Goal: Information Seeking & Learning: Learn about a topic

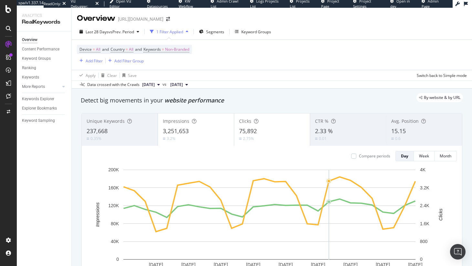
scroll to position [46, 0]
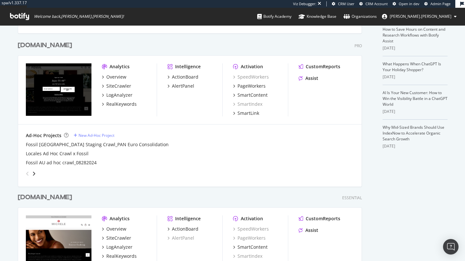
scroll to position [139, 0]
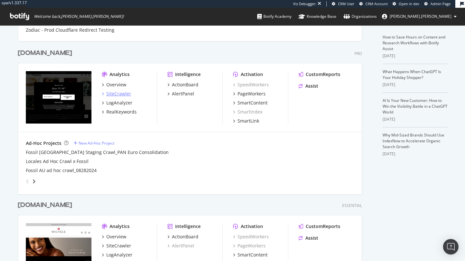
click at [117, 94] on div "SiteCrawler" at bounding box center [118, 93] width 25 height 6
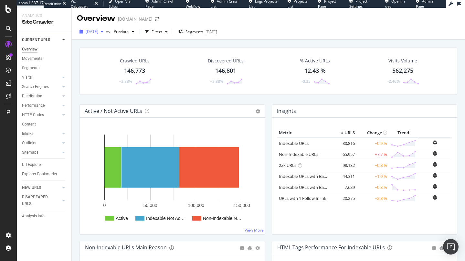
click at [98, 34] on span "[DATE]" at bounding box center [92, 31] width 13 height 5
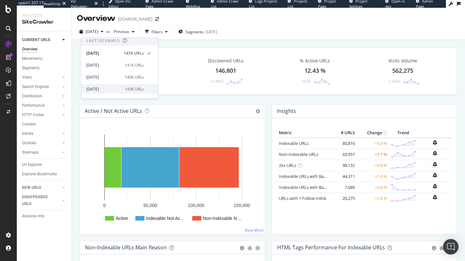
scroll to position [9, 0]
click at [182, 41] on div "Crawled URLs 146,773 +3.88% Discovered URLs 146,801 +3.88% % Active URLs 12.43 …" at bounding box center [268, 166] width 393 height 253
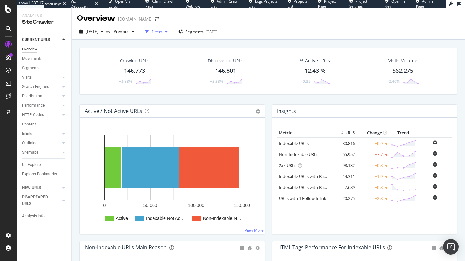
click at [162, 31] on div "Filters" at bounding box center [156, 31] width 11 height 5
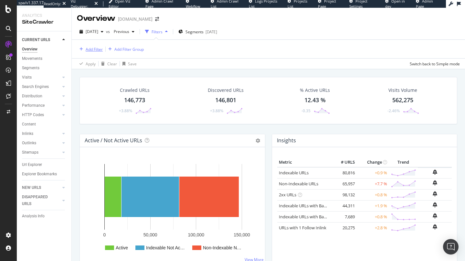
click at [97, 48] on div "Add Filter" at bounding box center [94, 48] width 17 height 5
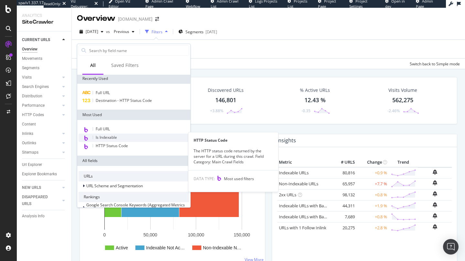
scroll to position [0, 0]
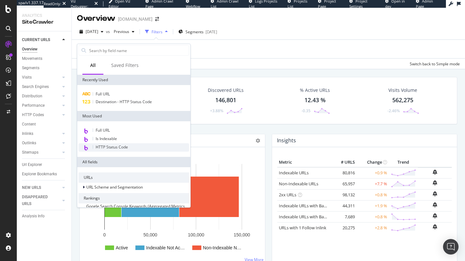
click at [130, 147] on div "HTTP Status Code" at bounding box center [133, 147] width 110 height 8
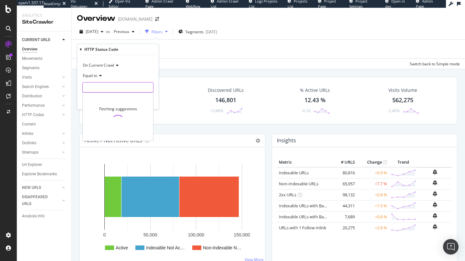
click at [94, 90] on input "number" at bounding box center [117, 87] width 71 height 10
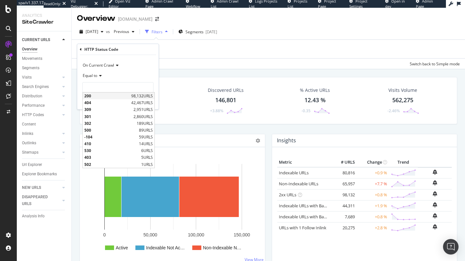
click at [100, 96] on span "200" at bounding box center [106, 95] width 45 height 5
type input "200"
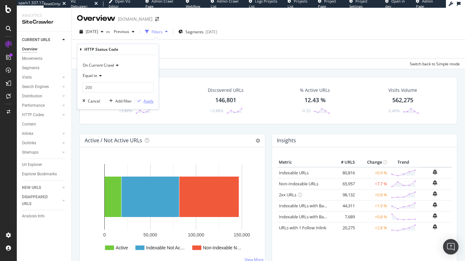
click at [140, 101] on div "button" at bounding box center [139, 101] width 9 height 4
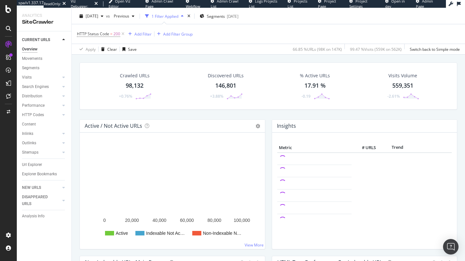
scroll to position [15, 0]
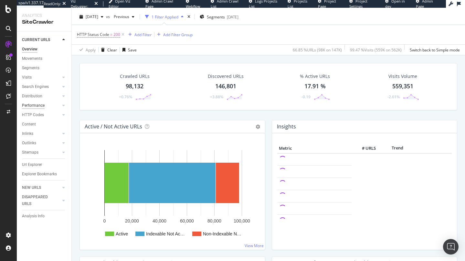
click at [31, 108] on div "Performance" at bounding box center [33, 105] width 23 height 7
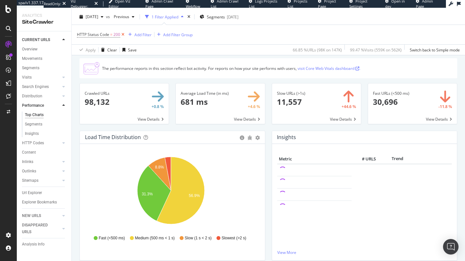
click at [122, 35] on icon at bounding box center [122, 34] width 5 height 6
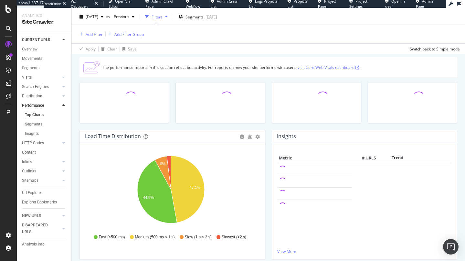
click at [35, 53] on div "Overview" at bounding box center [46, 50] width 49 height 8
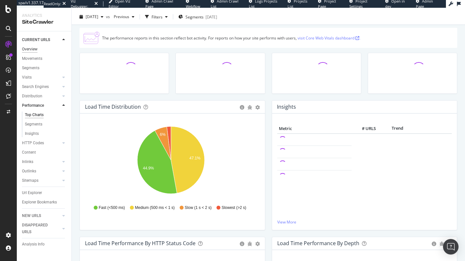
click at [33, 48] on div "Overview" at bounding box center [29, 49] width 15 height 7
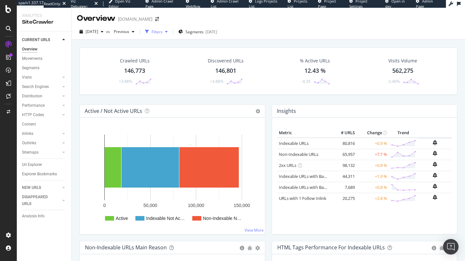
click at [170, 29] on div "Filters" at bounding box center [156, 32] width 28 height 10
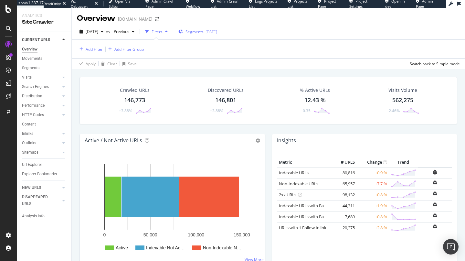
click at [205, 35] on div "Segments 2025-06-05" at bounding box center [197, 32] width 39 height 10
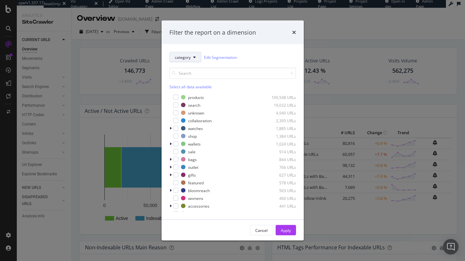
click at [195, 58] on button "category" at bounding box center [185, 57] width 32 height 10
click at [272, 33] on div "Filter the report on a dimension" at bounding box center [232, 32] width 127 height 8
click at [293, 32] on icon "times" at bounding box center [294, 32] width 4 height 5
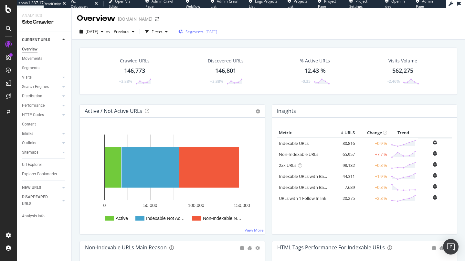
click at [215, 34] on div "2025-06-05" at bounding box center [211, 31] width 12 height 5
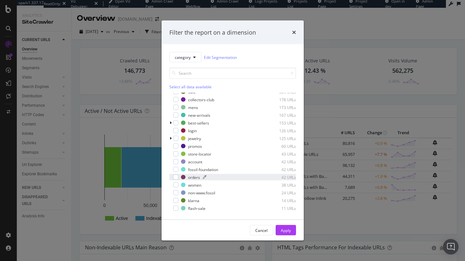
scroll to position [137, 0]
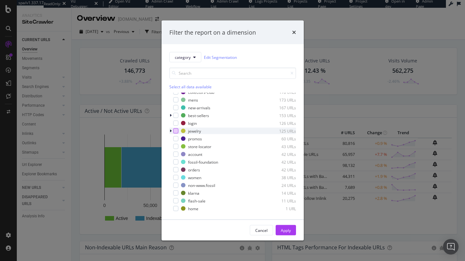
click at [177, 133] on div "modal" at bounding box center [175, 130] width 5 height 5
click at [283, 228] on div "Apply" at bounding box center [286, 229] width 10 height 5
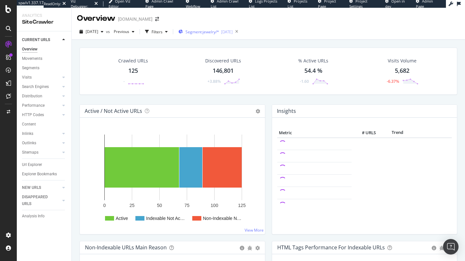
click at [221, 35] on div "Segment: jewelry/* 2025-06-05" at bounding box center [205, 32] width 54 height 10
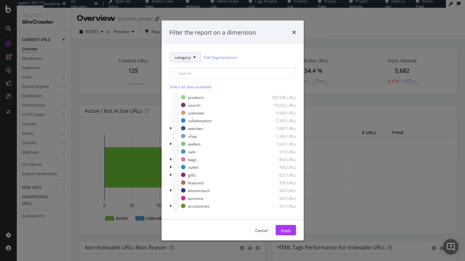
click at [186, 58] on span "category" at bounding box center [183, 56] width 16 height 5
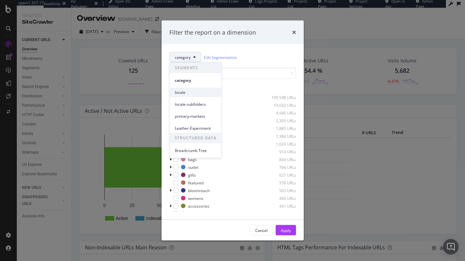
click at [194, 91] on span "locale" at bounding box center [196, 92] width 42 height 6
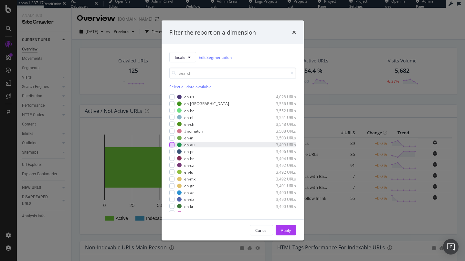
click at [172, 144] on div "modal" at bounding box center [171, 144] width 5 height 5
click at [285, 229] on div "Apply" at bounding box center [286, 229] width 10 height 5
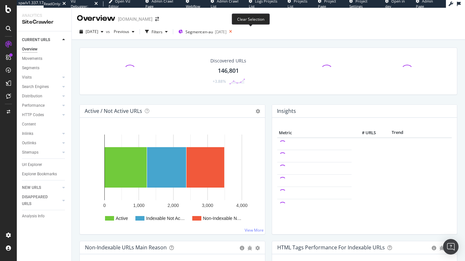
click at [234, 31] on icon at bounding box center [230, 31] width 8 height 9
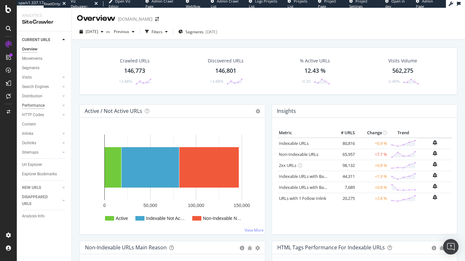
click at [32, 106] on div "Performance" at bounding box center [33, 105] width 23 height 7
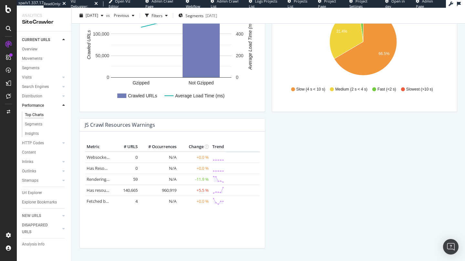
scroll to position [543, 0]
click at [32, 151] on div "Content" at bounding box center [29, 152] width 14 height 7
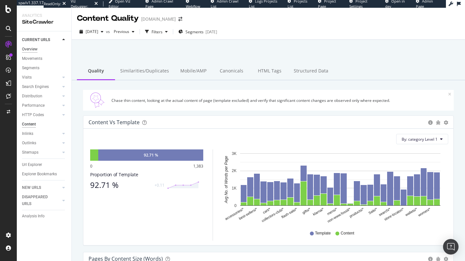
click at [29, 46] on div "Overview" at bounding box center [29, 49] width 15 height 7
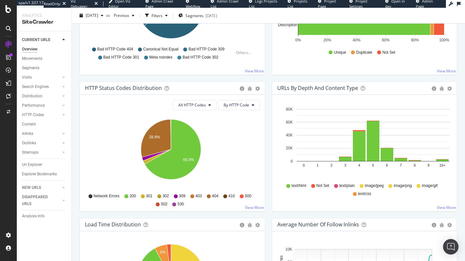
scroll to position [172, 0]
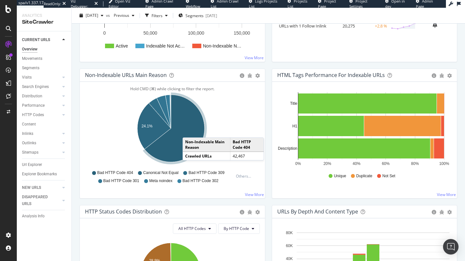
click at [189, 131] on icon "A chart." at bounding box center [174, 128] width 60 height 67
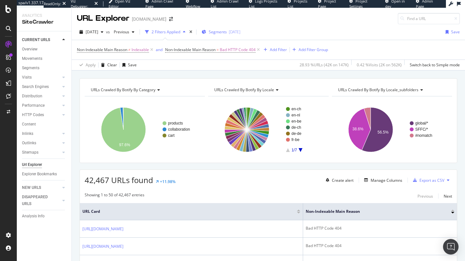
click at [240, 30] on div "2025-06-05" at bounding box center [235, 31] width 12 height 5
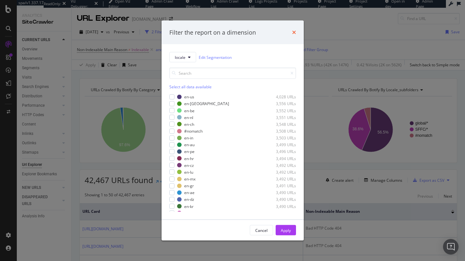
click at [293, 31] on icon "times" at bounding box center [294, 32] width 4 height 5
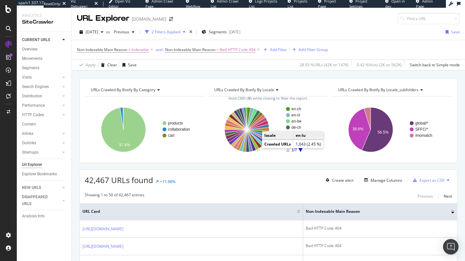
click at [254, 148] on icon "A chart." at bounding box center [253, 139] width 12 height 20
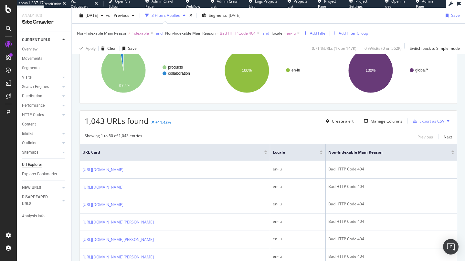
scroll to position [60, 0]
click at [424, 122] on div "Export as CSV" at bounding box center [431, 120] width 25 height 5
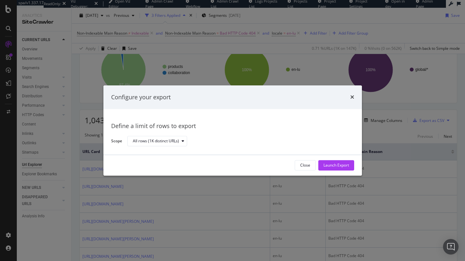
click at [353, 96] on icon "times" at bounding box center [352, 97] width 4 height 5
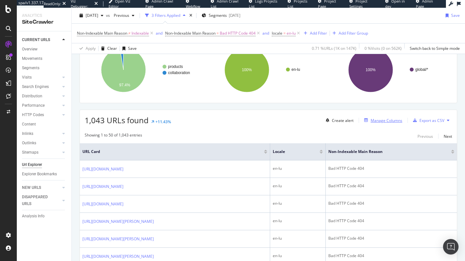
click at [378, 120] on div "Manage Columns" at bounding box center [386, 120] width 32 height 5
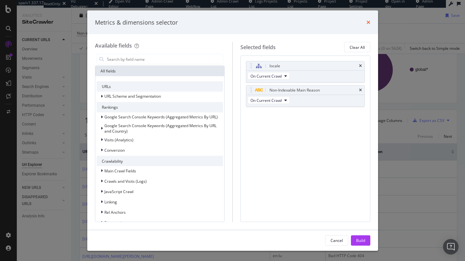
click at [369, 23] on icon "times" at bounding box center [368, 22] width 4 height 5
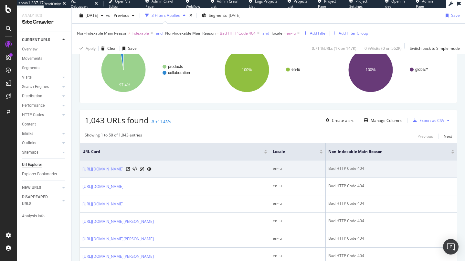
click at [316, 168] on div "en-lu" at bounding box center [297, 168] width 50 height 6
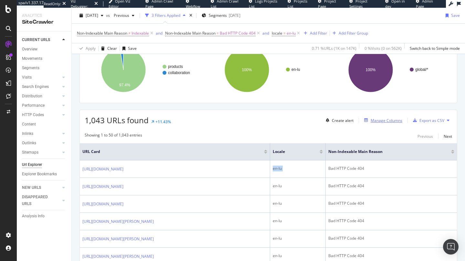
click at [371, 122] on div "Manage Columns" at bounding box center [386, 120] width 32 height 5
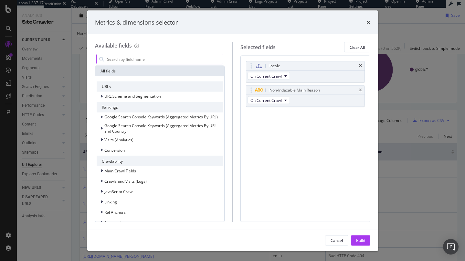
click at [175, 60] on input "modal" at bounding box center [164, 59] width 117 height 10
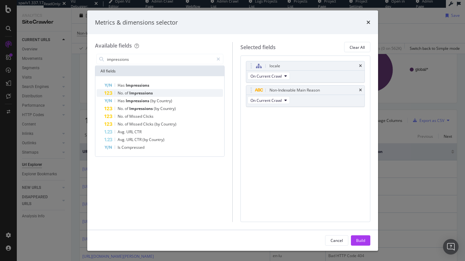
click at [166, 93] on div "No. of Impressions" at bounding box center [163, 93] width 119 height 8
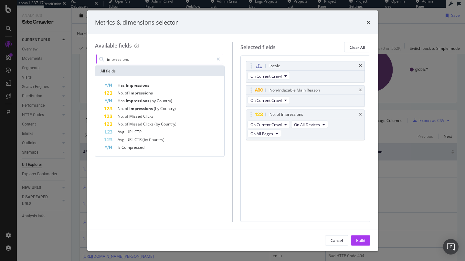
click at [108, 64] on input "impressions" at bounding box center [160, 59] width 108 height 10
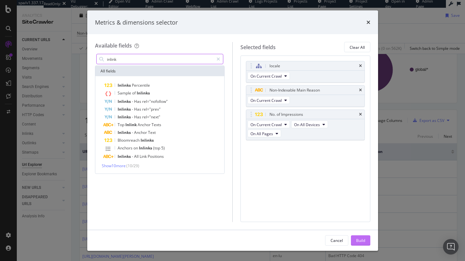
type input "inlink"
click at [369, 239] on button "Build" at bounding box center [360, 240] width 19 height 10
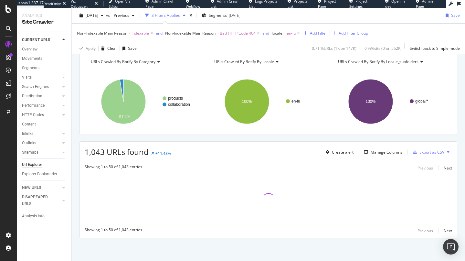
scroll to position [28, 0]
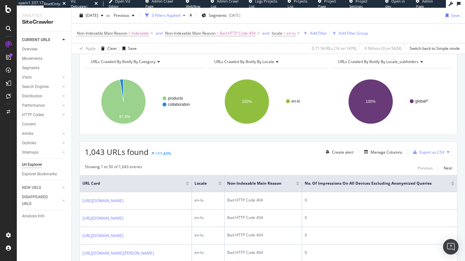
click at [302, 184] on th "Non-Indexable Main Reason" at bounding box center [262, 183] width 77 height 17
click at [361, 179] on th "No. of Impressions On All Devices excluding anonymized queries" at bounding box center [379, 183] width 155 height 17
click at [361, 181] on span "No. of Impressions On All Devices excluding anonymized queries" at bounding box center [372, 183] width 137 height 6
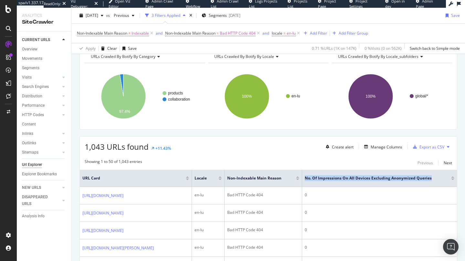
scroll to position [10, 0]
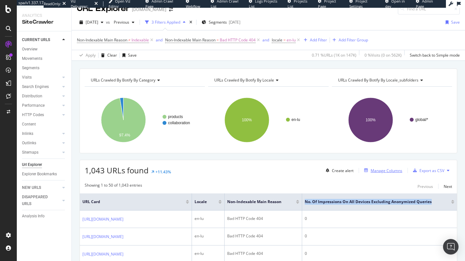
click at [371, 168] on div "Manage Columns" at bounding box center [386, 170] width 32 height 5
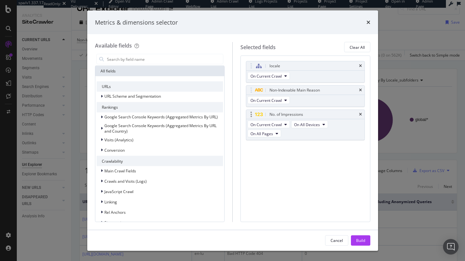
click at [361, 113] on div "No. of Impressions" at bounding box center [305, 114] width 118 height 9
click at [360, 114] on icon "times" at bounding box center [360, 114] width 3 height 4
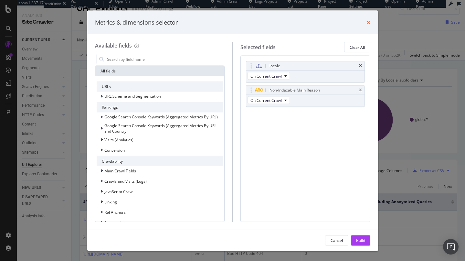
click at [367, 22] on icon "times" at bounding box center [368, 22] width 4 height 5
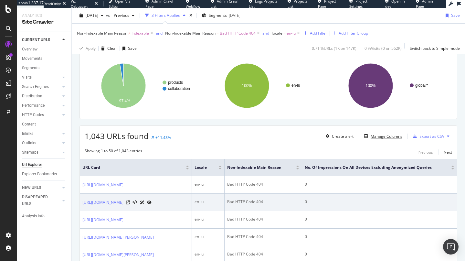
scroll to position [47, 0]
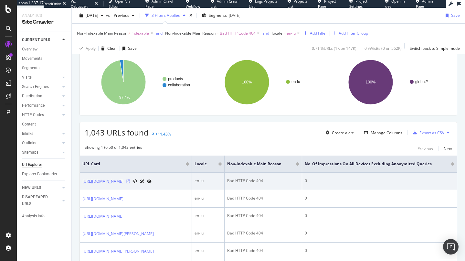
click at [130, 183] on icon at bounding box center [128, 181] width 4 height 4
click at [137, 183] on icon at bounding box center [134, 181] width 5 height 5
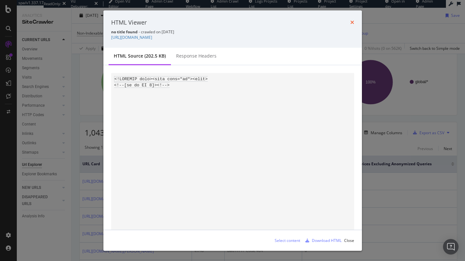
click at [351, 23] on icon "times" at bounding box center [352, 22] width 4 height 5
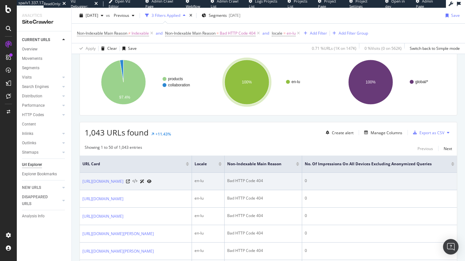
click at [137, 183] on icon at bounding box center [134, 181] width 5 height 5
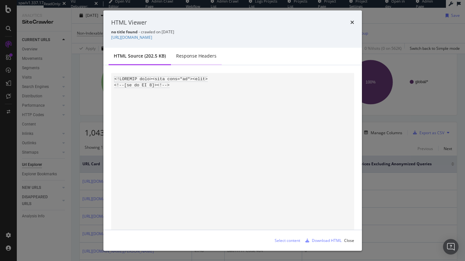
click at [200, 62] on div "Response Headers" at bounding box center [196, 56] width 51 height 18
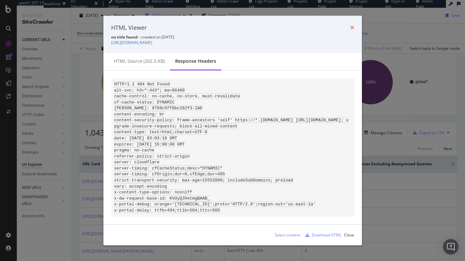
click at [352, 25] on icon "times" at bounding box center [352, 27] width 4 height 5
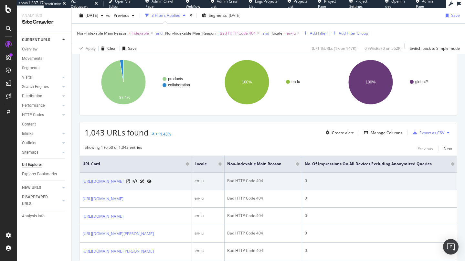
click at [144, 183] on icon at bounding box center [142, 181] width 5 height 4
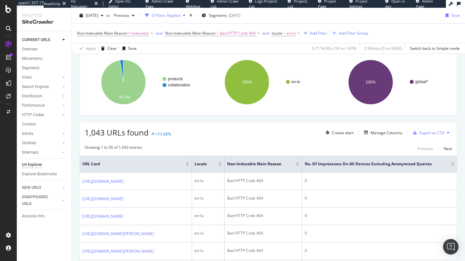
click at [29, 166] on div "Url Explorer" at bounding box center [32, 164] width 20 height 7
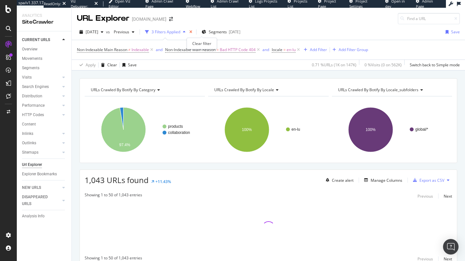
click at [192, 31] on icon "times" at bounding box center [190, 32] width 3 height 4
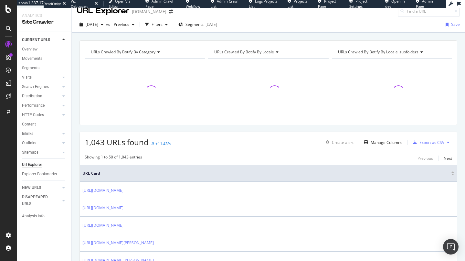
scroll to position [11, 0]
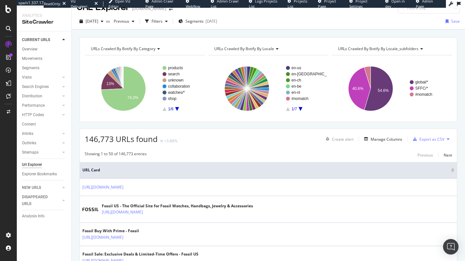
click at [89, 141] on span "146,773 URLs found" at bounding box center [121, 138] width 73 height 11
click at [45, 175] on div "Explorer Bookmarks" at bounding box center [39, 173] width 35 height 7
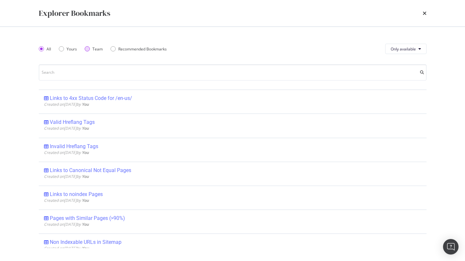
click at [91, 49] on div "Team" at bounding box center [94, 48] width 18 height 5
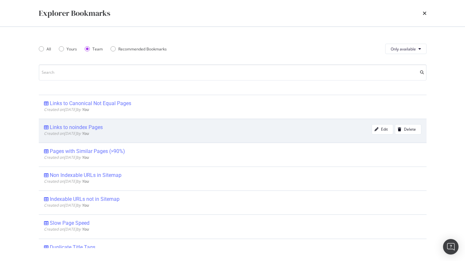
scroll to position [59, 0]
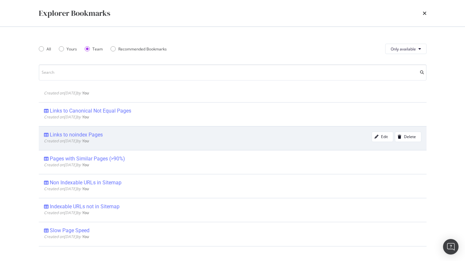
click at [86, 137] on div "Links to noindex Pages" at bounding box center [76, 134] width 53 height 6
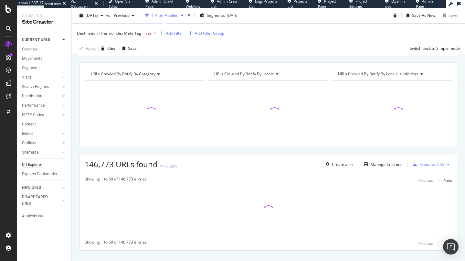
scroll to position [50, 0]
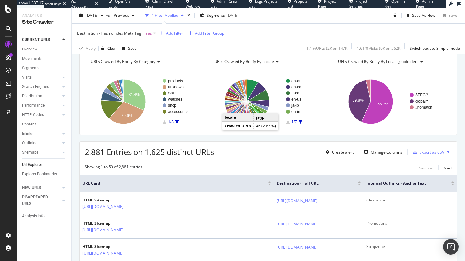
click at [38, 161] on div "Url Explorer" at bounding box center [32, 164] width 20 height 7
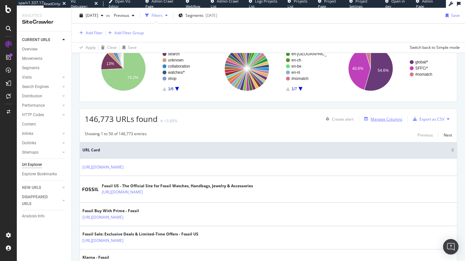
click at [382, 121] on div "Manage Columns" at bounding box center [386, 118] width 32 height 5
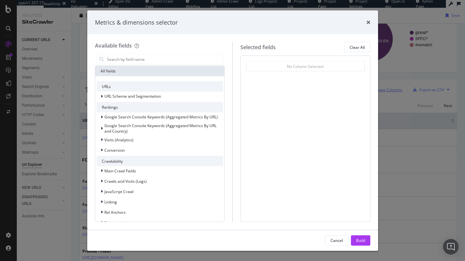
scroll to position [31, 0]
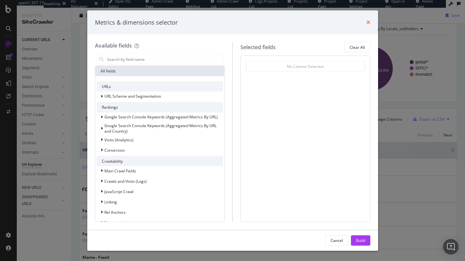
click at [369, 23] on icon "times" at bounding box center [368, 22] width 4 height 5
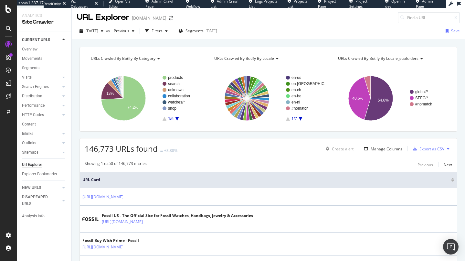
scroll to position [0, 0]
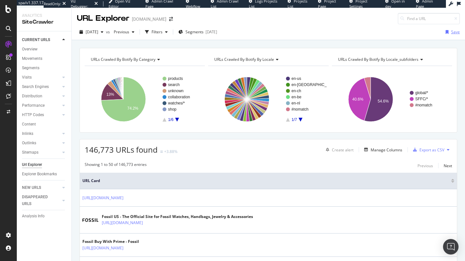
click at [451, 33] on div "Save" at bounding box center [455, 31] width 9 height 5
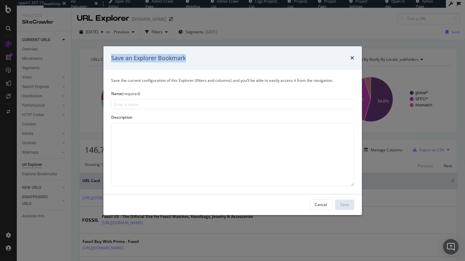
drag, startPoint x: 111, startPoint y: 60, endPoint x: 196, endPoint y: 59, distance: 85.6
click at [196, 59] on div "Save an Explorer Bookmark" at bounding box center [232, 58] width 243 height 8
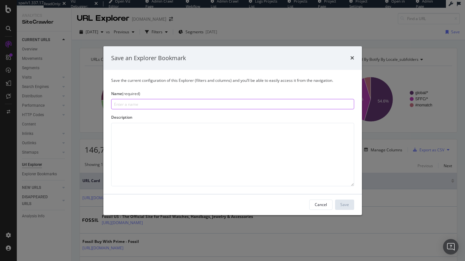
click at [194, 106] on input "modal" at bounding box center [232, 104] width 243 height 10
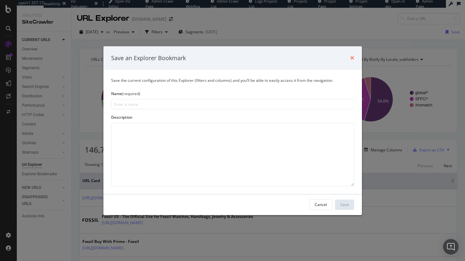
click at [352, 56] on icon "times" at bounding box center [352, 57] width 4 height 5
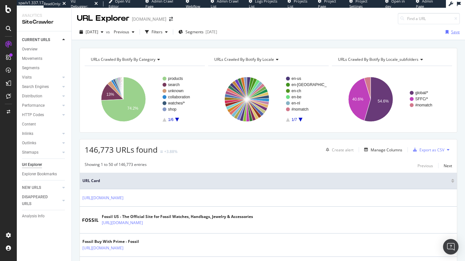
scroll to position [1, 0]
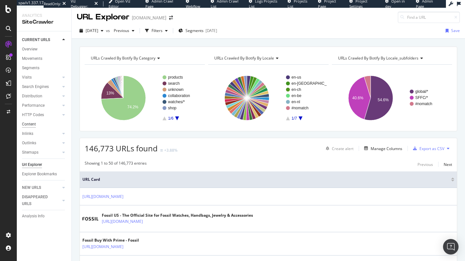
click at [29, 124] on div "Content" at bounding box center [29, 124] width 14 height 7
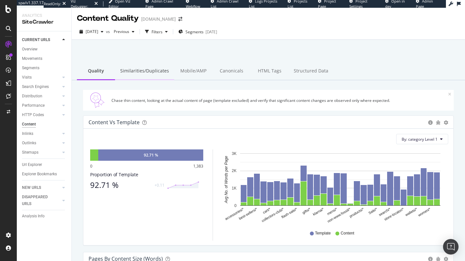
click at [131, 67] on div "Similarities/Duplicates" at bounding box center [144, 71] width 59 height 18
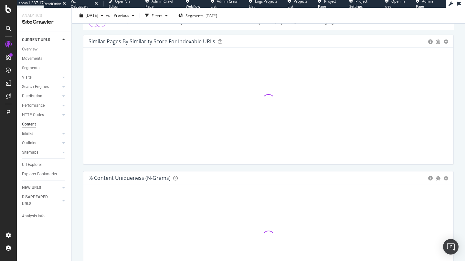
scroll to position [79, 0]
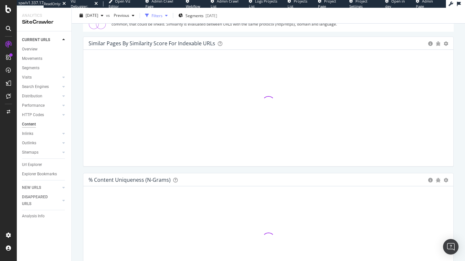
click at [170, 14] on div "button" at bounding box center [166, 16] width 8 height 4
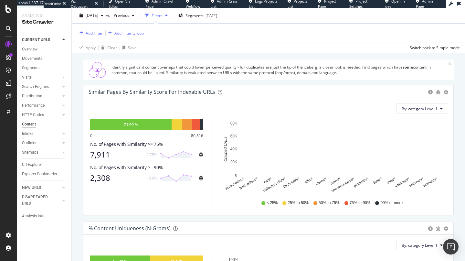
scroll to position [60, 0]
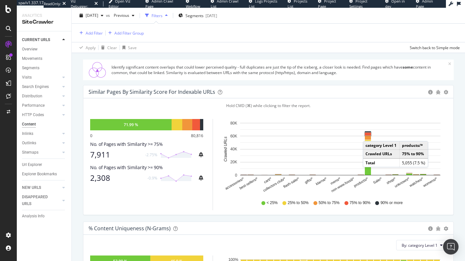
click at [369, 134] on rect "A chart." at bounding box center [368, 133] width 6 height 3
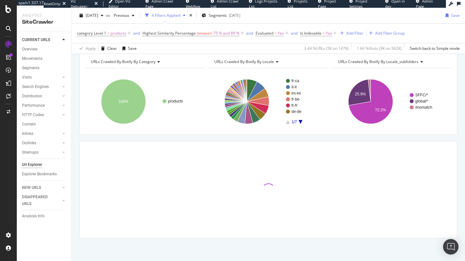
scroll to position [28, 0]
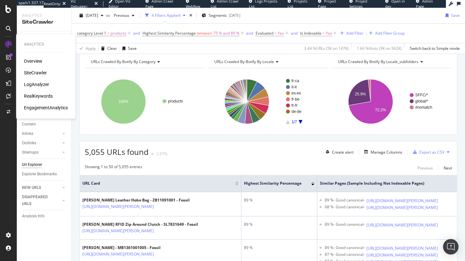
click at [28, 84] on div "LogAnalyzer" at bounding box center [36, 84] width 25 height 6
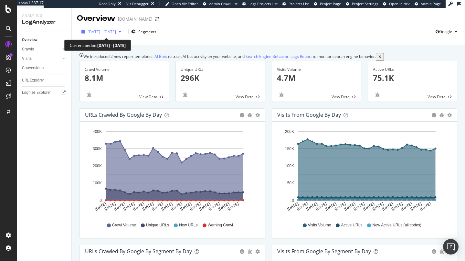
click at [115, 31] on span "2025 Aug. 8th - Sep. 6th" at bounding box center [101, 31] width 28 height 5
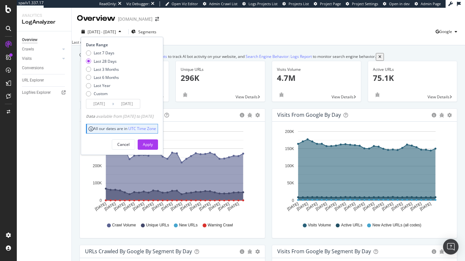
click at [128, 116] on div "Data available from 2023/09/05 to 2025/09/05" at bounding box center [119, 115] width 67 height 5
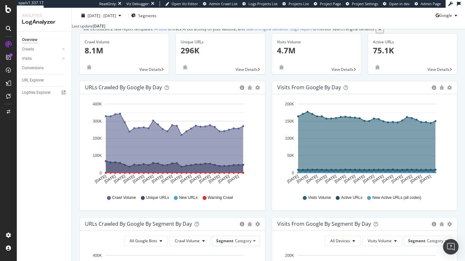
scroll to position [26, 0]
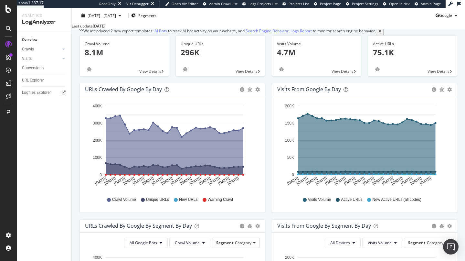
click at [114, 92] on div "URLs Crawled by Google by day" at bounding box center [123, 89] width 77 height 6
click at [128, 92] on div "URLs Crawled by Google by day" at bounding box center [123, 89] width 77 height 6
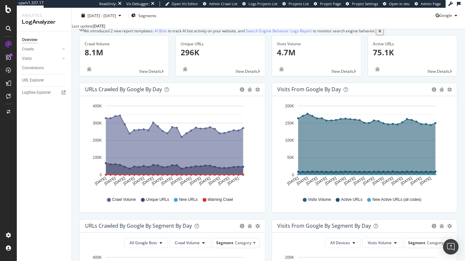
click at [298, 92] on div "Visits from Google by day" at bounding box center [309, 89] width 64 height 6
click at [289, 92] on div "Visits from Google by day" at bounding box center [309, 89] width 64 height 6
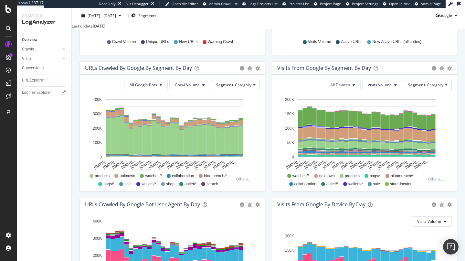
scroll to position [185, 0]
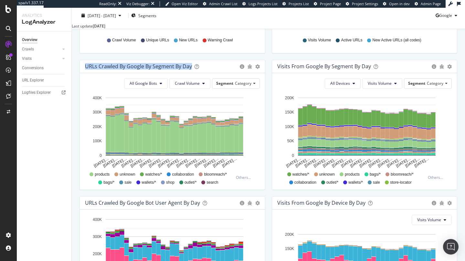
drag, startPoint x: 86, startPoint y: 72, endPoint x: 199, endPoint y: 74, distance: 113.7
click at [199, 69] on div "URLs Crawled by Google By Segment By Day" at bounding box center [160, 66] width 151 height 6
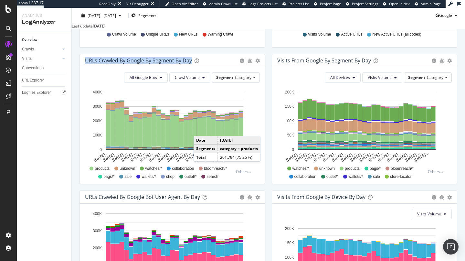
scroll to position [194, 0]
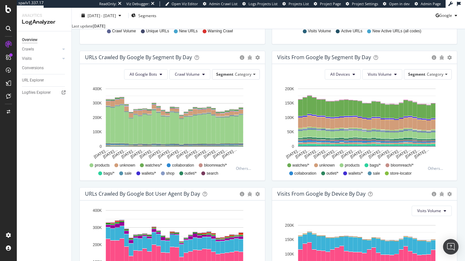
click at [106, 168] on span "products" at bounding box center [102, 164] width 15 height 5
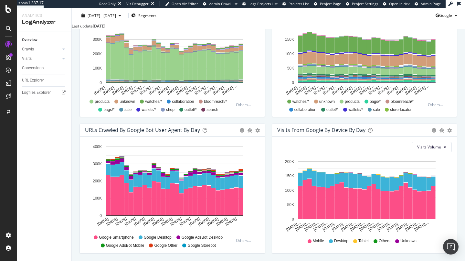
scroll to position [274, 0]
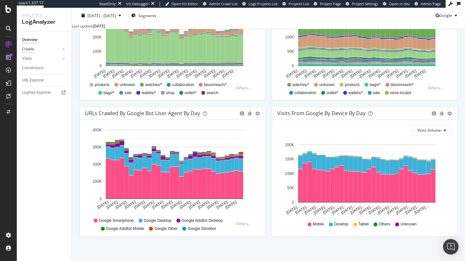
click at [25, 50] on div "Crawls" at bounding box center [28, 49] width 12 height 7
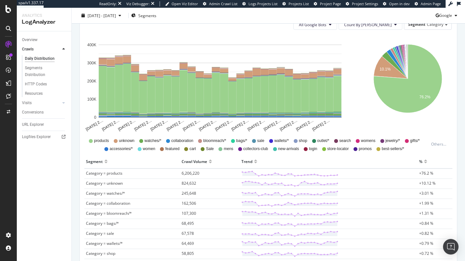
scroll to position [133, 0]
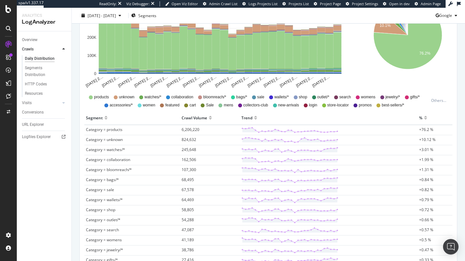
click at [421, 129] on span "+76.2 %" at bounding box center [426, 129] width 14 height 5
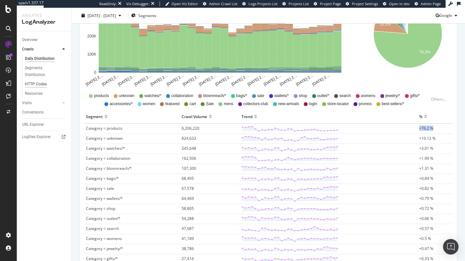
click at [40, 84] on div "HTTP Codes" at bounding box center [36, 84] width 22 height 7
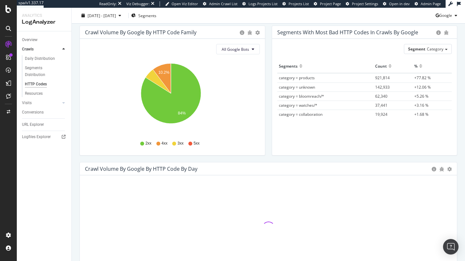
scroll to position [71, 0]
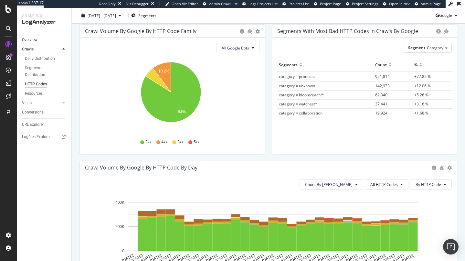
click at [39, 40] on link "Overview" at bounding box center [44, 39] width 45 height 7
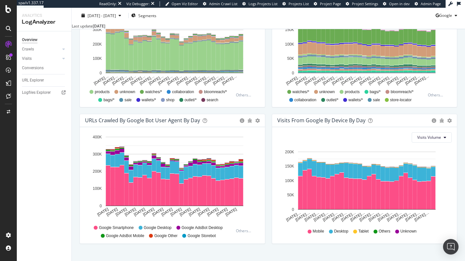
scroll to position [268, 0]
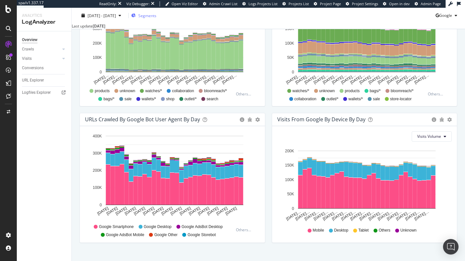
click at [156, 16] on span "Segments" at bounding box center [147, 15] width 18 height 5
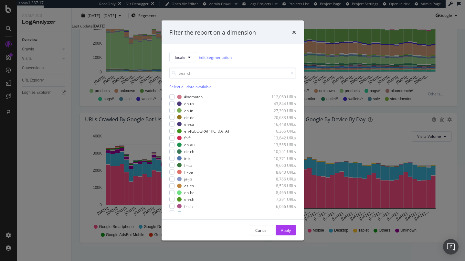
click at [101, 118] on div "Filter the report on a dimension locale Edit Segmentation Select all data avail…" at bounding box center [232, 130] width 465 height 261
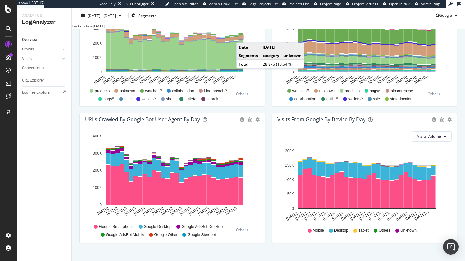
click at [242, 39] on rect "A chart." at bounding box center [241, 37] width 5 height 4
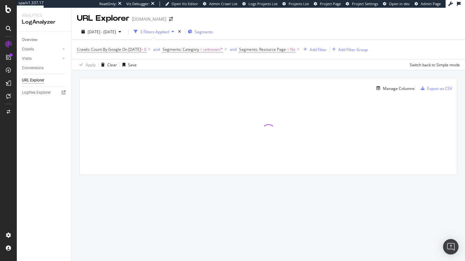
click at [213, 32] on span "Segments" at bounding box center [204, 31] width 18 height 5
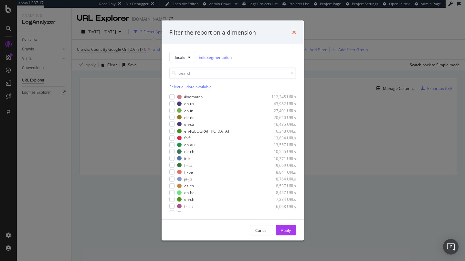
click at [294, 32] on icon "times" at bounding box center [294, 32] width 4 height 5
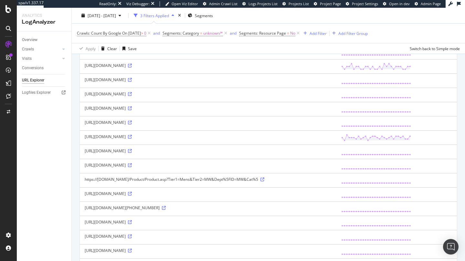
scroll to position [78, 0]
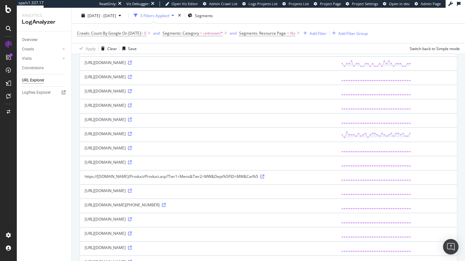
click at [128, 207] on div "https://www.fossil.com/Tel.:41315281635" at bounding box center [208, 204] width 247 height 5
click at [162, 207] on icon at bounding box center [164, 205] width 4 height 4
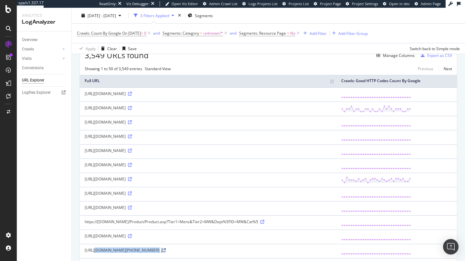
scroll to position [0, 0]
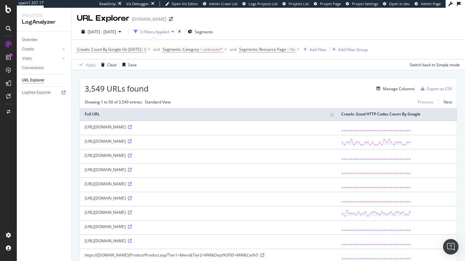
click at [35, 82] on div "URL Explorer" at bounding box center [33, 80] width 22 height 7
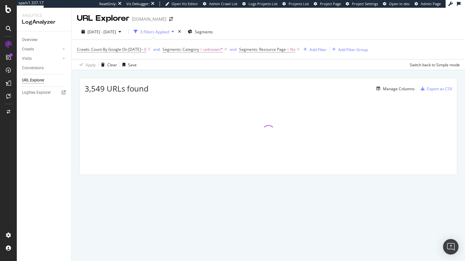
click at [31, 36] on div "Overview" at bounding box center [46, 39] width 49 height 9
click at [31, 38] on div "Overview" at bounding box center [29, 39] width 15 height 7
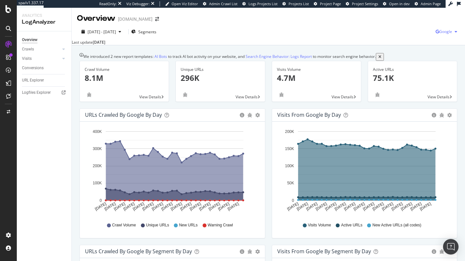
click at [444, 32] on span "Google" at bounding box center [445, 31] width 13 height 5
click at [406, 38] on span "OpenAI" at bounding box center [408, 38] width 24 height 6
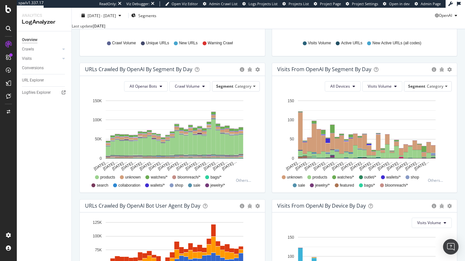
scroll to position [184, 0]
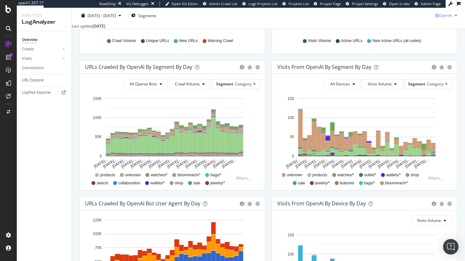
click at [441, 19] on div "OpenAI" at bounding box center [447, 16] width 25 height 10
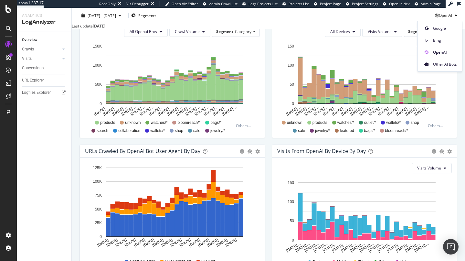
scroll to position [230, 0]
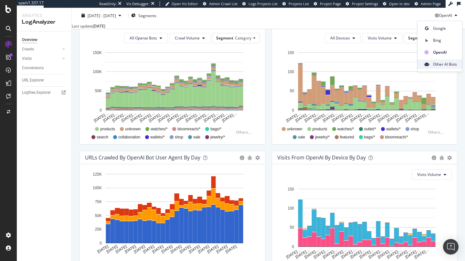
click at [444, 62] on span "Other AI Bots" at bounding box center [445, 64] width 24 height 6
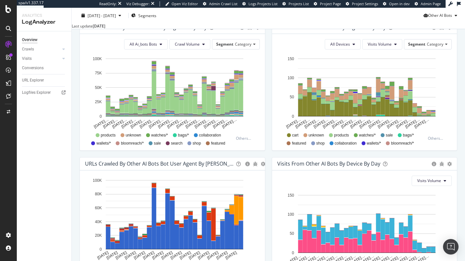
scroll to position [222, 0]
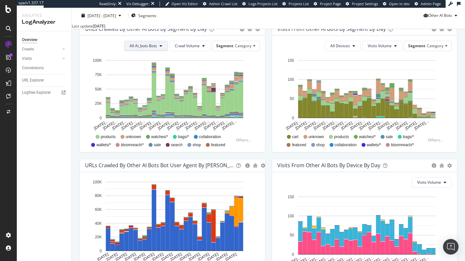
click at [149, 48] on span "All Ai_bots Bots" at bounding box center [142, 45] width 27 height 5
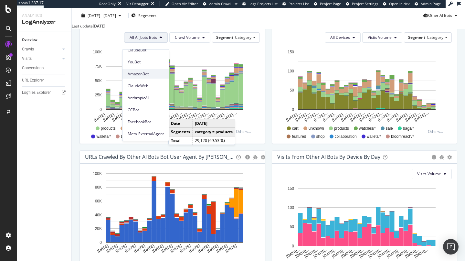
scroll to position [67, 0]
click at [154, 135] on span "Meta-ExternalAgent" at bounding box center [146, 133] width 36 height 6
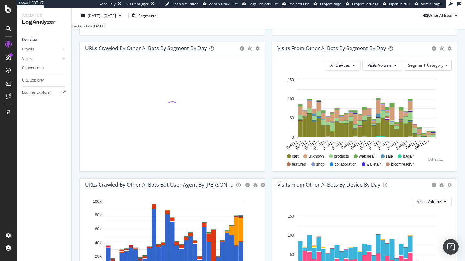
scroll to position [199, 0]
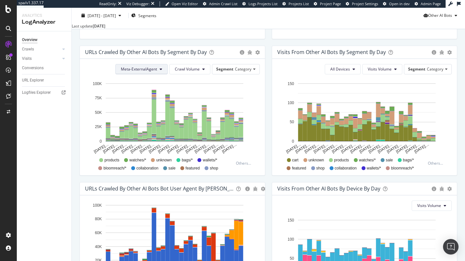
click at [139, 74] on button "Meta-ExternalAgent" at bounding box center [141, 69] width 52 height 10
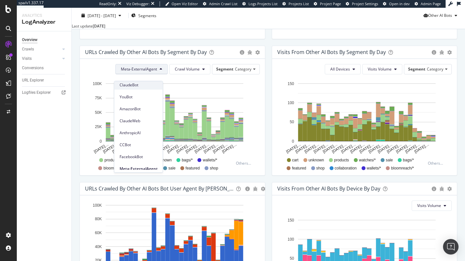
scroll to position [62, 0]
click at [138, 89] on span "ClaudeBot" at bounding box center [138, 87] width 38 height 6
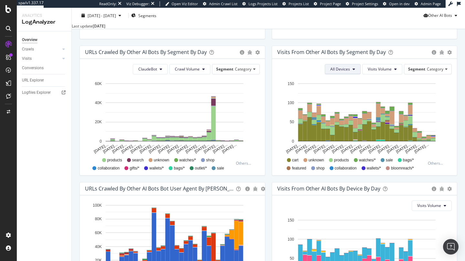
click at [338, 72] on span "All Devices" at bounding box center [340, 68] width 20 height 5
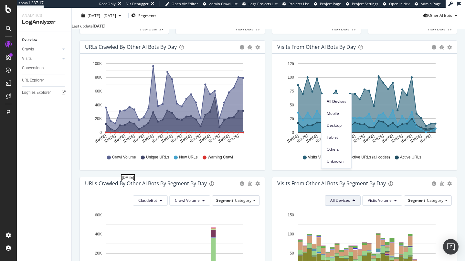
scroll to position [68, 0]
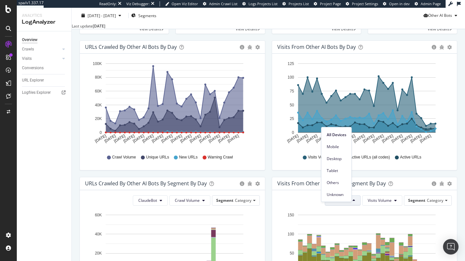
click at [35, 83] on div "URL Explorer" at bounding box center [33, 80] width 22 height 7
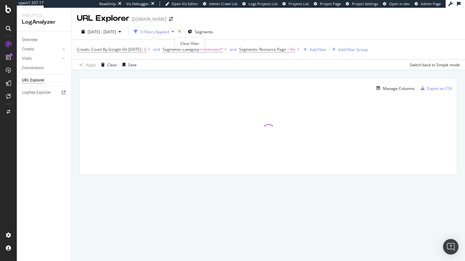
click at [181, 32] on icon "times" at bounding box center [179, 32] width 3 height 4
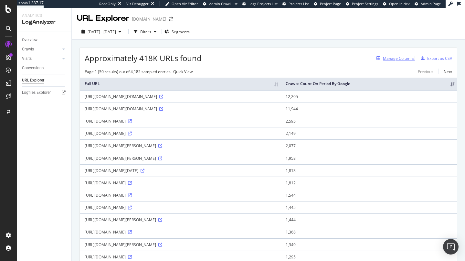
click at [400, 58] on div "Manage Columns" at bounding box center [399, 58] width 32 height 5
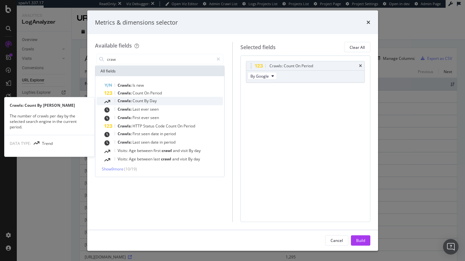
type input "craw"
click at [199, 101] on div "Crawls: Count By Day" at bounding box center [163, 101] width 119 height 8
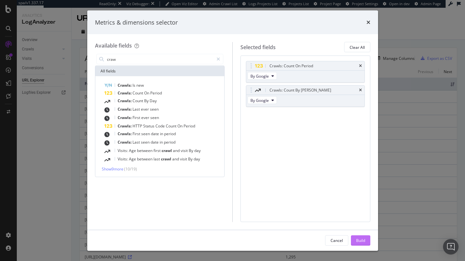
click at [362, 242] on div "Build" at bounding box center [360, 239] width 9 height 5
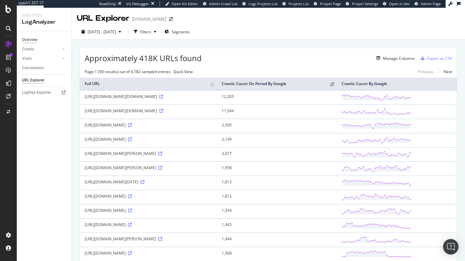
click at [23, 38] on div "Overview" at bounding box center [29, 39] width 15 height 7
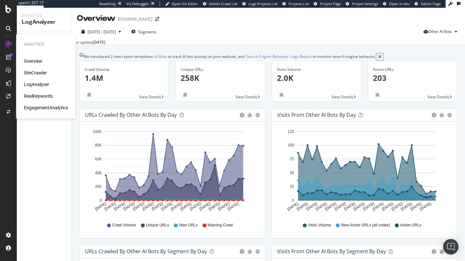
click at [45, 96] on div "RealKeywords" at bounding box center [38, 96] width 29 height 6
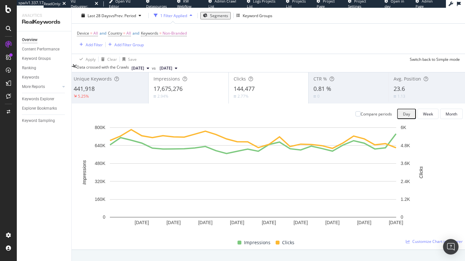
scroll to position [36, 0]
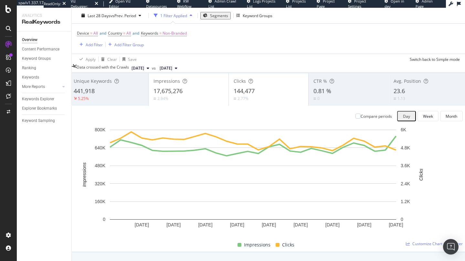
click at [353, 91] on div "0.81 %" at bounding box center [348, 91] width 70 height 8
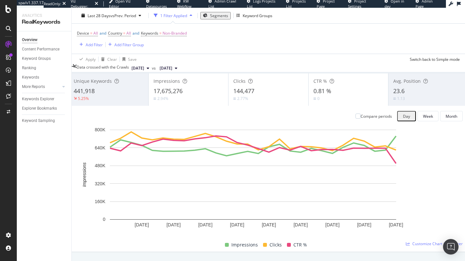
click at [353, 91] on div "0.81 %" at bounding box center [348, 91] width 70 height 8
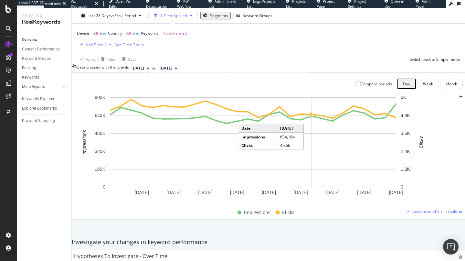
scroll to position [82, 0]
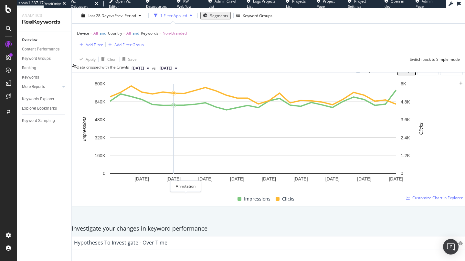
click at [459, 85] on icon "plus" at bounding box center [461, 83] width 4 height 4
click at [94, 133] on icon "xmark" at bounding box center [92, 135] width 3 height 4
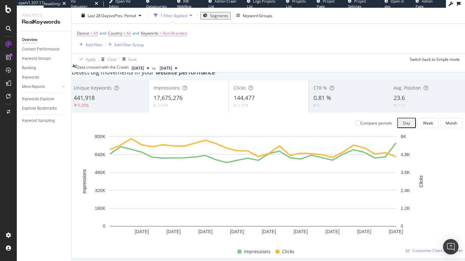
scroll to position [0, 0]
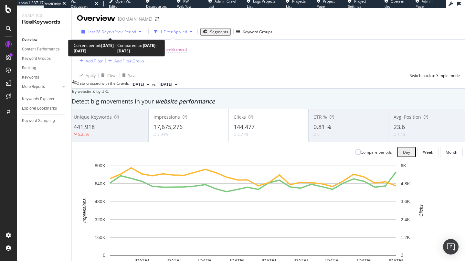
click at [129, 34] on span "vs Prev. Period" at bounding box center [123, 31] width 26 height 5
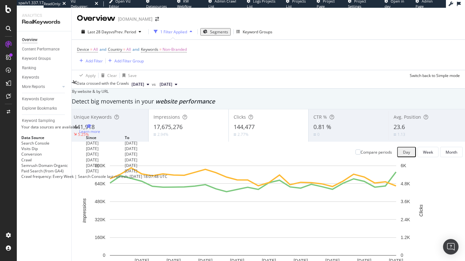
click at [163, 146] on td "2025 Sep. 4th" at bounding box center [144, 142] width 39 height 5
click at [119, 146] on td "2022 Mar. 28th" at bounding box center [105, 142] width 39 height 5
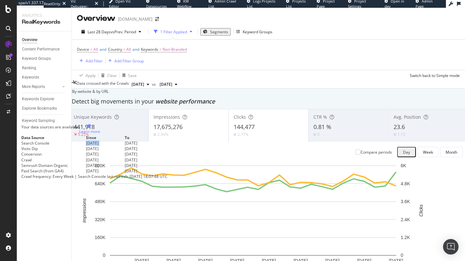
click at [119, 146] on td "2022 Mar. 28th" at bounding box center [105, 142] width 39 height 5
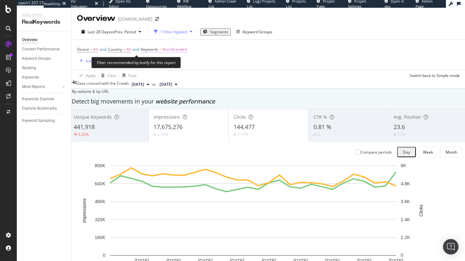
click at [158, 51] on span "Keywords" at bounding box center [149, 48] width 17 height 5
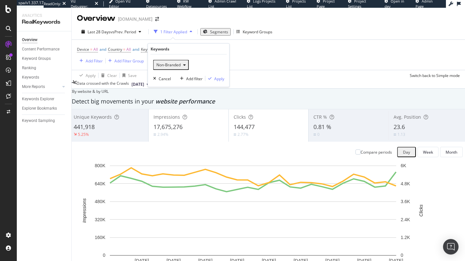
click at [167, 67] on span "Non-Branded" at bounding box center [167, 64] width 27 height 5
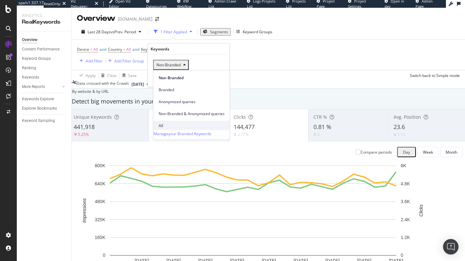
click at [178, 121] on div "All" at bounding box center [191, 125] width 76 height 9
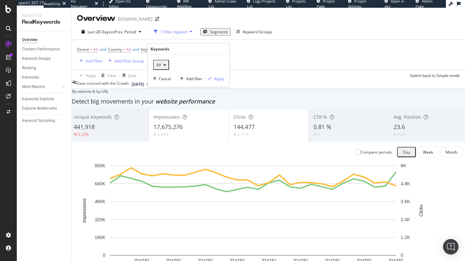
click at [222, 73] on div "All Cancel Add filter Apply" at bounding box center [188, 71] width 81 height 32
click at [215, 81] on div "Apply" at bounding box center [219, 78] width 10 height 5
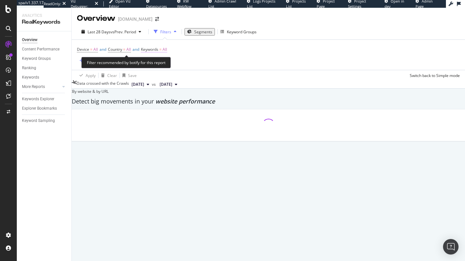
click at [158, 48] on span "Keywords" at bounding box center [149, 48] width 17 height 5
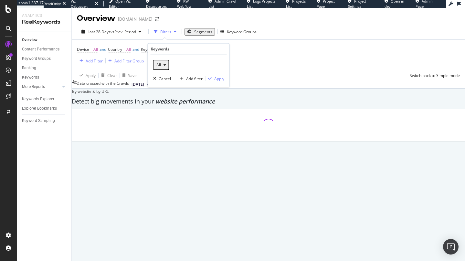
click at [158, 65] on span "All" at bounding box center [157, 64] width 7 height 5
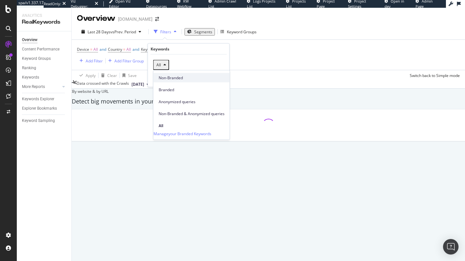
click at [162, 75] on span "Non-Branded" at bounding box center [192, 78] width 66 height 6
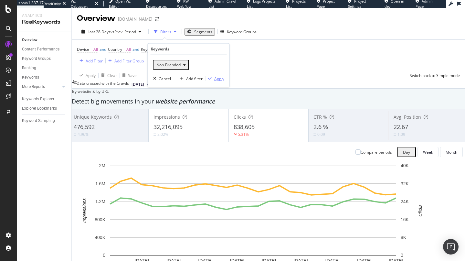
click at [222, 79] on div "Apply" at bounding box center [219, 78] width 10 height 5
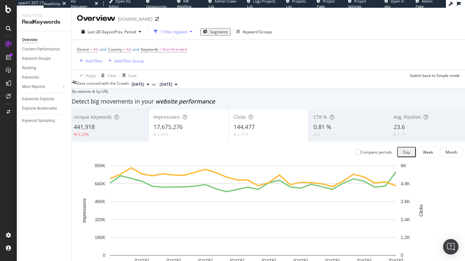
click at [213, 35] on div "Segments" at bounding box center [215, 31] width 25 height 5
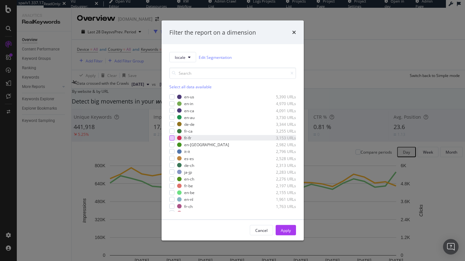
click at [173, 139] on div "modal" at bounding box center [171, 137] width 5 height 5
click at [285, 233] on div "Apply" at bounding box center [286, 230] width 10 height 10
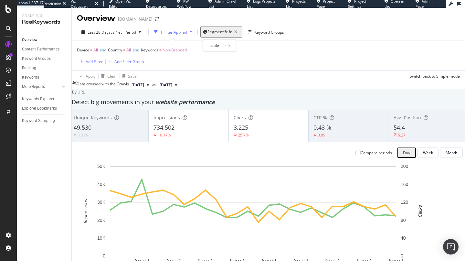
click at [223, 32] on span "Segment: fr-fr" at bounding box center [219, 31] width 24 height 5
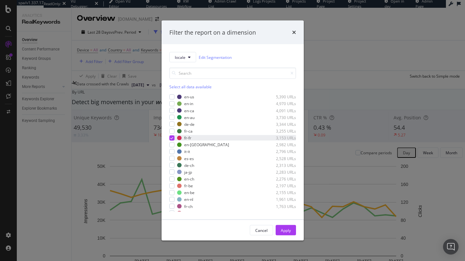
click at [172, 136] on icon "modal" at bounding box center [171, 137] width 3 height 3
click at [292, 229] on button "Apply" at bounding box center [285, 230] width 20 height 10
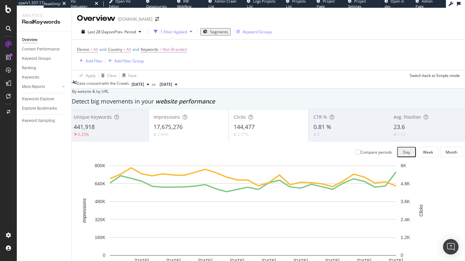
click at [260, 36] on div "Keyword Groups" at bounding box center [254, 32] width 36 height 10
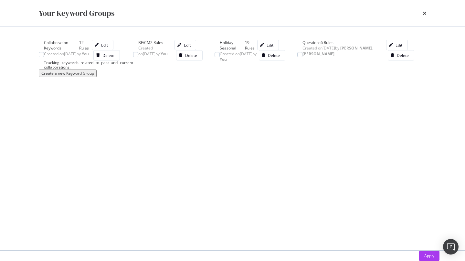
click at [138, 56] on span "Created on 2024 Nov 25th by You" at bounding box center [152, 50] width 29 height 11
click at [190, 49] on div "Edit" at bounding box center [183, 44] width 16 height 9
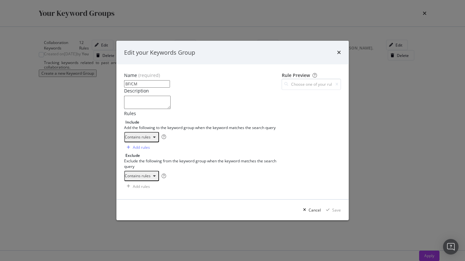
scroll to position [5, 0]
click at [283, 78] on input "modal" at bounding box center [311, 83] width 59 height 11
click at [308, 88] on div "black friday Contains" at bounding box center [328, 90] width 41 height 5
type input "black friday"
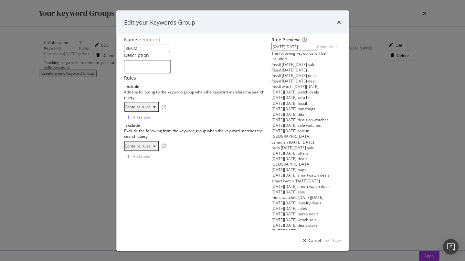
drag, startPoint x: 121, startPoint y: 137, endPoint x: 91, endPoint y: 137, distance: 29.7
click at [137, 137] on div "black friday cyber monday" at bounding box center [216, 134] width 159 height 45
click at [308, 238] on div "modal" at bounding box center [304, 240] width 8 height 4
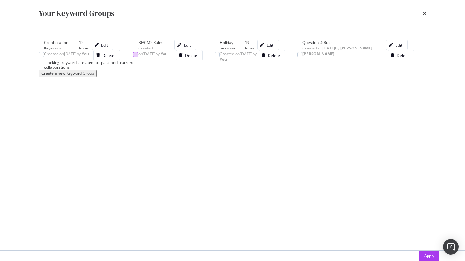
click at [133, 57] on div "modal" at bounding box center [135, 54] width 5 height 5
click at [424, 252] on div "Apply" at bounding box center [429, 254] width 10 height 5
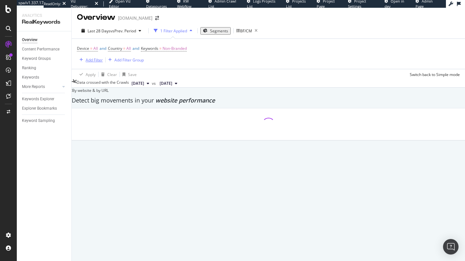
scroll to position [1, 0]
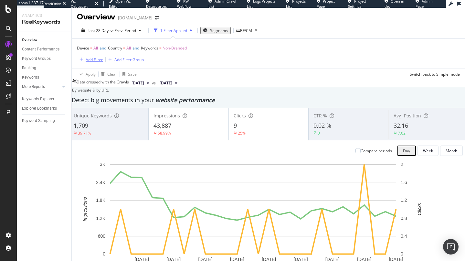
click at [95, 57] on div "Add Filter" at bounding box center [94, 59] width 17 height 5
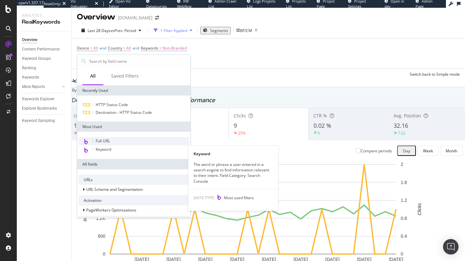
click at [106, 138] on span "Full URL" at bounding box center [103, 140] width 14 height 5
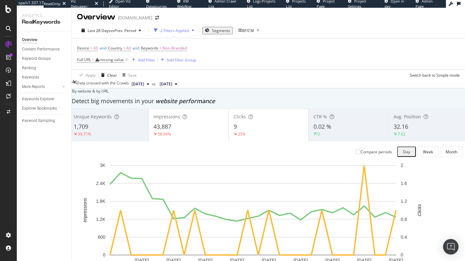
click at [264, 61] on div "Device = All and Country = All and Keywords = Non-Branded Full URL = missing va…" at bounding box center [268, 53] width 383 height 31
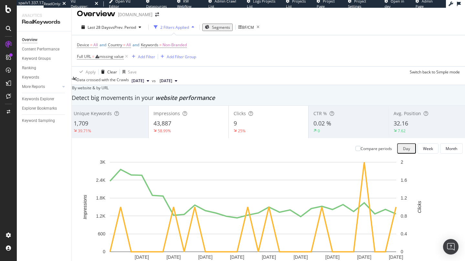
scroll to position [5, 0]
click at [127, 57] on icon at bounding box center [126, 56] width 5 height 6
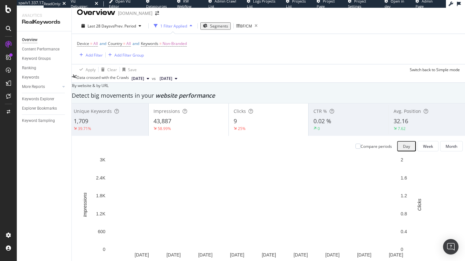
scroll to position [6, 0]
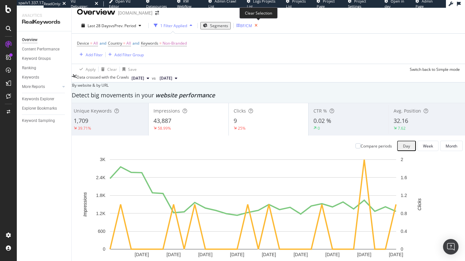
click at [259, 28] on icon "button" at bounding box center [256, 25] width 8 height 9
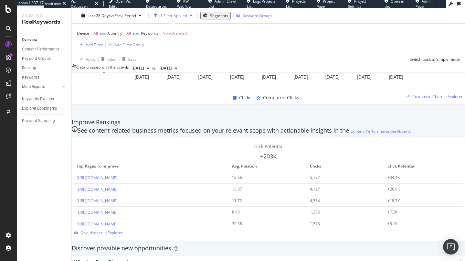
scroll to position [409, 0]
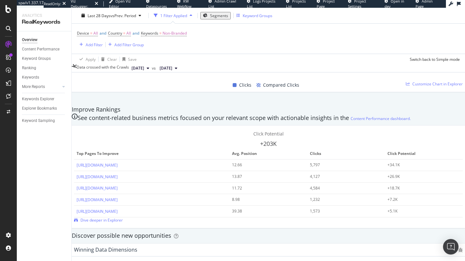
click at [253, 137] on span "Click Potential" at bounding box center [268, 133] width 30 height 6
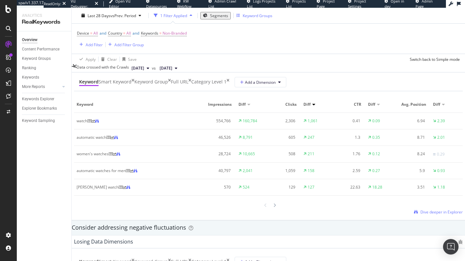
scroll to position [596, 0]
click at [131, 81] on div "Smart Keyword" at bounding box center [114, 82] width 33 height 6
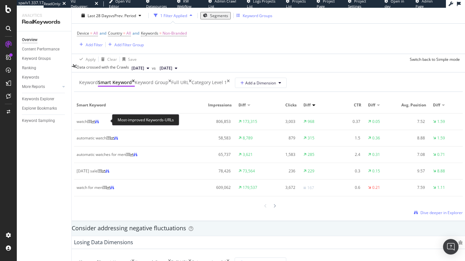
click at [91, 121] on icon at bounding box center [89, 121] width 4 height 4
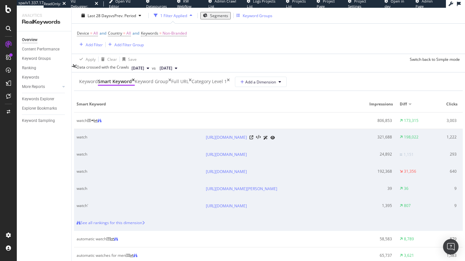
scroll to position [597, 0]
click at [135, 78] on icon at bounding box center [133, 80] width 3 height 4
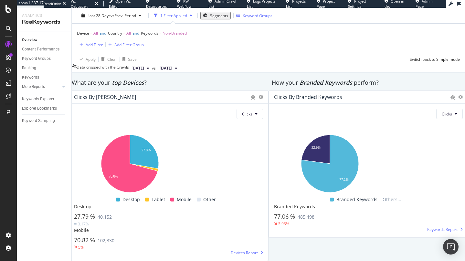
scroll to position [928, 0]
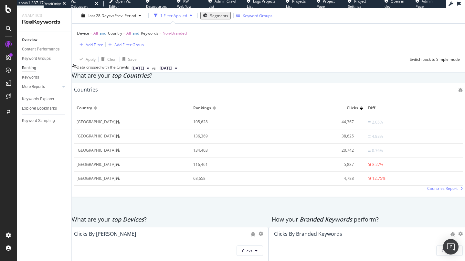
click at [26, 68] on div "Ranking" at bounding box center [29, 68] width 14 height 7
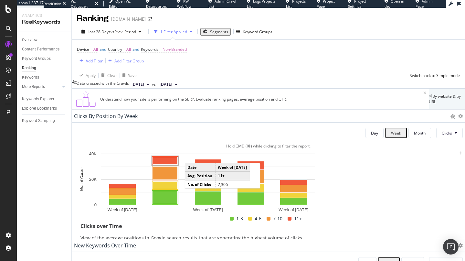
click at [178, 164] on rect "A chart." at bounding box center [165, 160] width 25 height 7
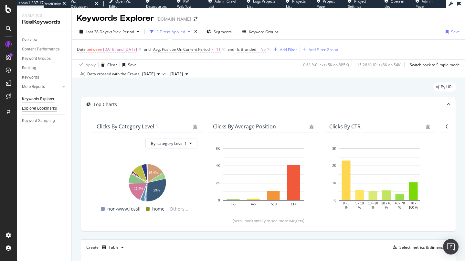
click at [40, 110] on div "Explorer Bookmarks" at bounding box center [39, 108] width 35 height 7
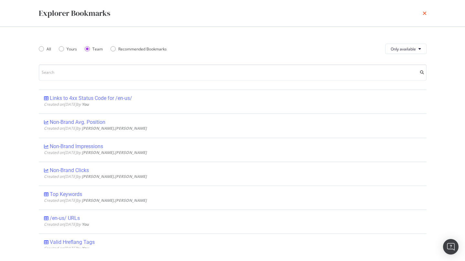
click at [425, 12] on icon "times" at bounding box center [424, 13] width 4 height 5
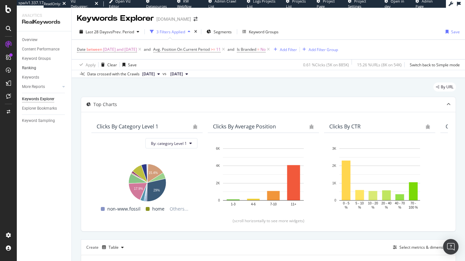
click at [37, 67] on link "Ranking" at bounding box center [44, 68] width 45 height 7
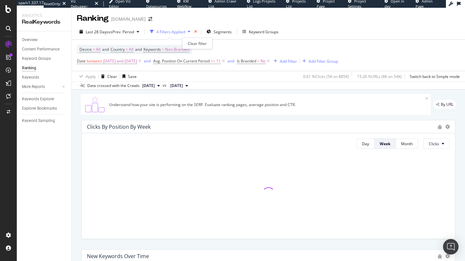
click at [197, 31] on icon "times" at bounding box center [195, 32] width 3 height 4
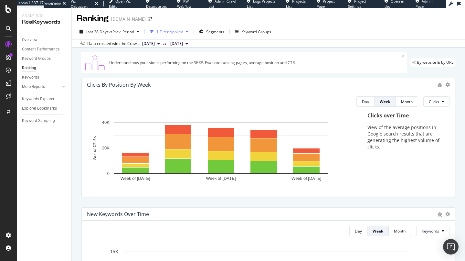
click at [170, 34] on div "1 Filter Applied" at bounding box center [169, 31] width 27 height 5
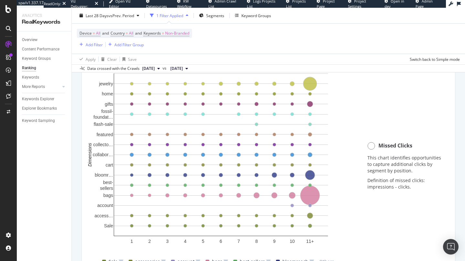
scroll to position [481, 0]
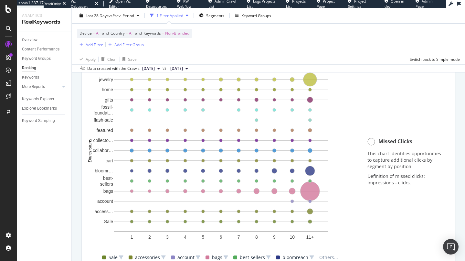
click at [387, 141] on span "Missed Clicks" at bounding box center [395, 141] width 34 height 7
drag, startPoint x: 363, startPoint y: 153, endPoint x: 426, endPoint y: 160, distance: 63.0
click at [426, 160] on div "Missed Clicks This chart identifies opportunities to capture additional clicks …" at bounding box center [405, 163] width 89 height 209
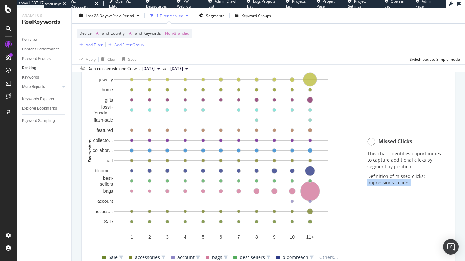
drag, startPoint x: 364, startPoint y: 182, endPoint x: 410, endPoint y: 183, distance: 46.2
click at [410, 183] on p "Definition of missed clicks: impressions - clicks." at bounding box center [405, 179] width 76 height 13
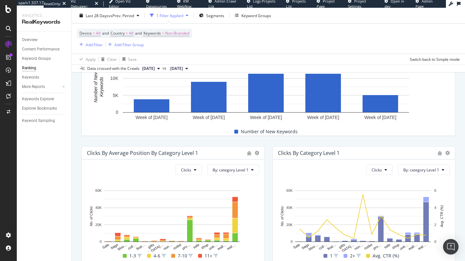
scroll to position [133, 0]
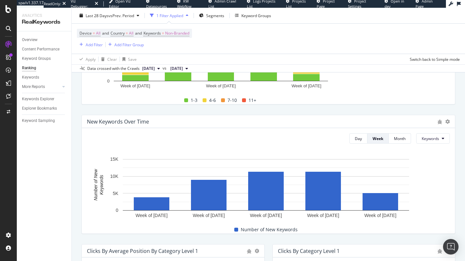
click at [30, 35] on div "Overview" at bounding box center [46, 39] width 49 height 9
click at [28, 38] on div "Overview" at bounding box center [29, 39] width 15 height 7
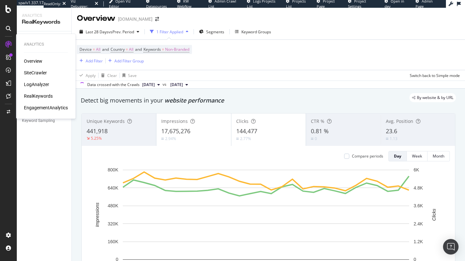
click at [47, 108] on div "EngagementAnalytics" at bounding box center [46, 107] width 44 height 6
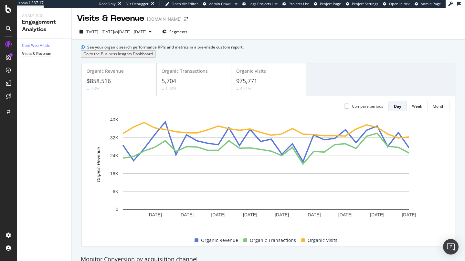
scroll to position [55, 0]
click at [9, 57] on icon at bounding box center [8, 57] width 5 height 5
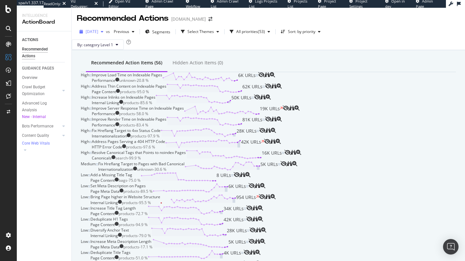
click at [89, 33] on span "[DATE]" at bounding box center [92, 31] width 13 height 5
click at [215, 50] on div "By: category Level 1" at bounding box center [268, 44] width 393 height 10
click at [169, 35] on div "Segments" at bounding box center [157, 32] width 25 height 10
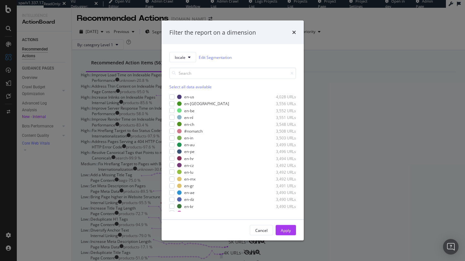
click at [323, 64] on div "Filter the report on a dimension locale Edit Segmentation Select all data avail…" at bounding box center [232, 130] width 465 height 261
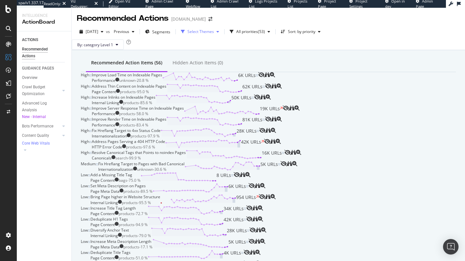
click at [210, 31] on div "Select Themes" at bounding box center [200, 32] width 26 height 4
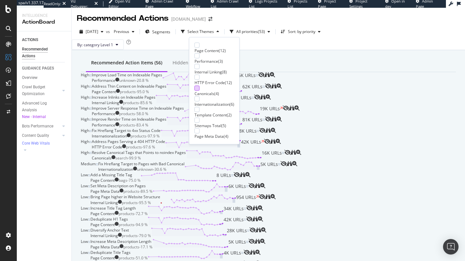
click at [199, 88] on div at bounding box center [196, 87] width 5 height 5
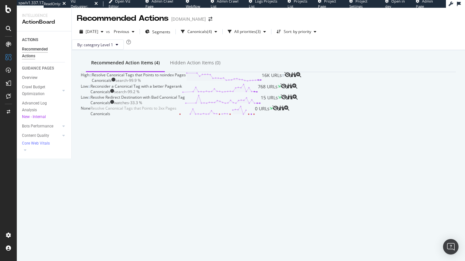
click at [296, 67] on div "Recommended Action Items (4) Hidden Action Items (0)" at bounding box center [268, 63] width 375 height 17
click at [207, 33] on div "Canonicals" at bounding box center [197, 32] width 20 height 4
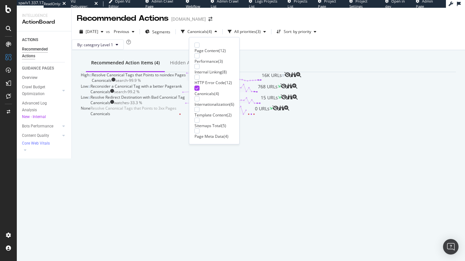
click at [198, 86] on div at bounding box center [196, 87] width 5 height 5
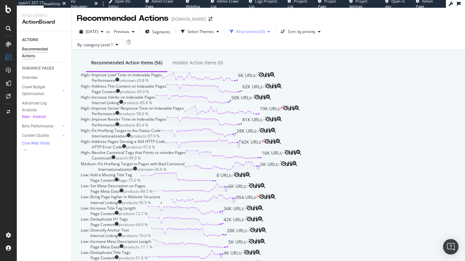
click at [265, 33] on div "( 53 )" at bounding box center [261, 32] width 7 height 4
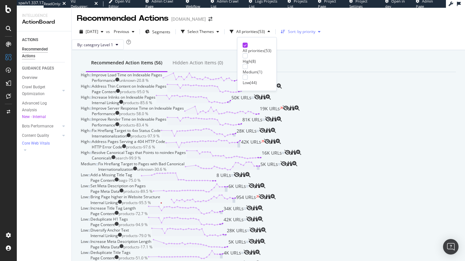
click at [307, 34] on div "Sort: by priority" at bounding box center [300, 32] width 45 height 10
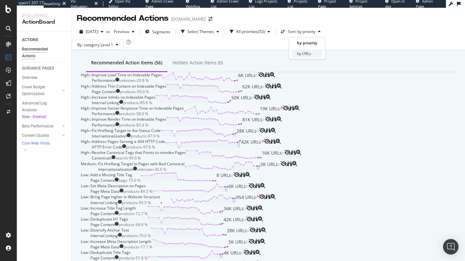
click at [304, 55] on div "by URLs" at bounding box center [304, 53] width 14 height 5
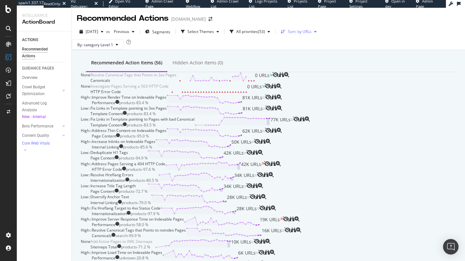
click at [307, 30] on div "Sort: by URLs" at bounding box center [300, 32] width 24 height 4
click at [304, 45] on div "by priority" at bounding box center [306, 42] width 18 height 5
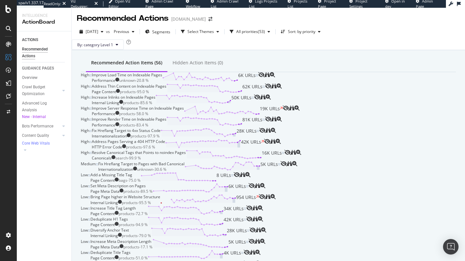
click at [166, 89] on div "Address Thin Content on Indexable Pages" at bounding box center [129, 85] width 75 height 5
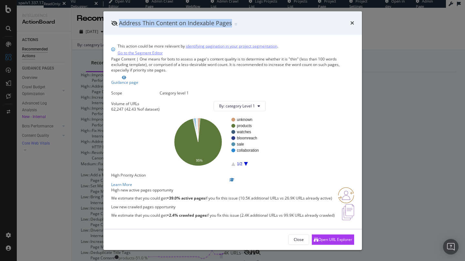
drag, startPoint x: 119, startPoint y: 23, endPoint x: 239, endPoint y: 22, distance: 120.4
click at [237, 22] on div "Address Thin Content on Indexable Pages" at bounding box center [174, 23] width 126 height 8
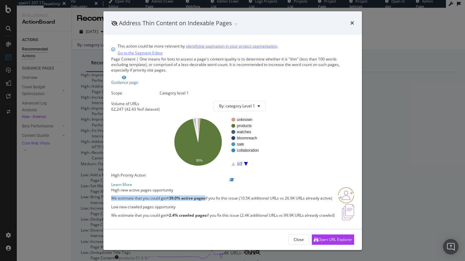
drag, startPoint x: 118, startPoint y: 171, endPoint x: 212, endPoint y: 168, distance: 93.7
click at [212, 195] on p "We estimate that you could get +39.0% active pages if you fix this issue (10.5K…" at bounding box center [221, 197] width 221 height 5
click at [341, 237] on div "Open URL Explorer" at bounding box center [332, 239] width 38 height 10
drag, startPoint x: 349, startPoint y: 20, endPoint x: 353, endPoint y: 23, distance: 4.8
click at [349, 20] on div "Address Thin Content on Indexable Pages" at bounding box center [232, 23] width 243 height 8
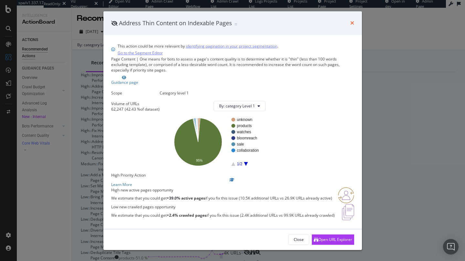
click at [353, 23] on icon "times" at bounding box center [352, 22] width 4 height 5
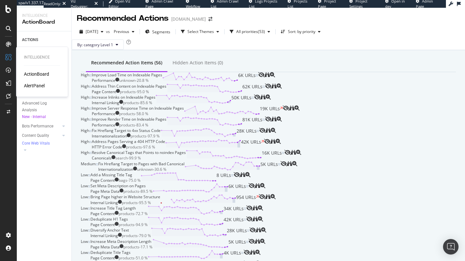
click at [40, 87] on div "AlertPanel" at bounding box center [34, 85] width 21 height 6
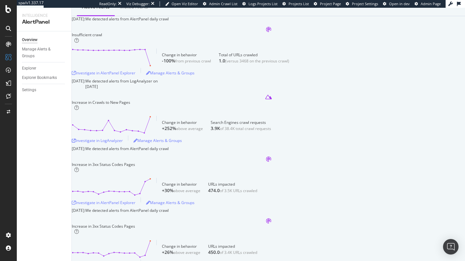
scroll to position [57, 0]
click at [158, 89] on div "We detected alerts from LogAnalyzer on July 20th" at bounding box center [121, 83] width 72 height 11
click at [85, 21] on div "July 23rd 2025:" at bounding box center [79, 18] width 14 height 5
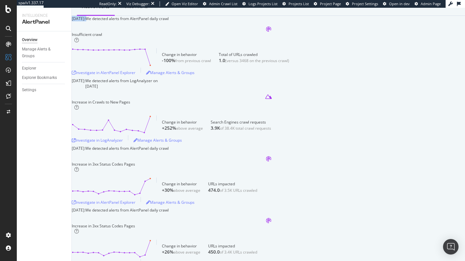
click at [85, 21] on div "July 23rd 2025:" at bounding box center [79, 18] width 14 height 5
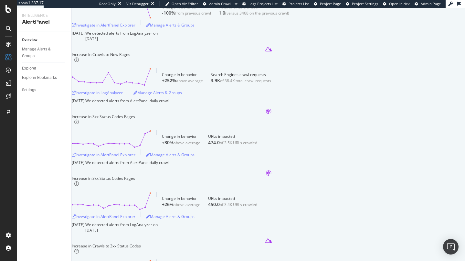
scroll to position [108, 0]
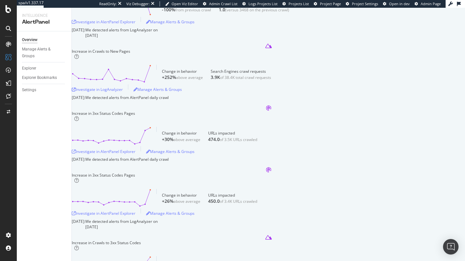
click at [108, 116] on div "Increase in 3xx Status Codes Pages" at bounding box center [103, 112] width 63 height 5
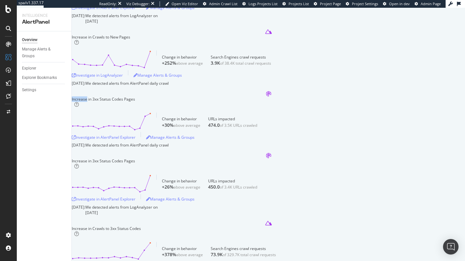
scroll to position [125, 0]
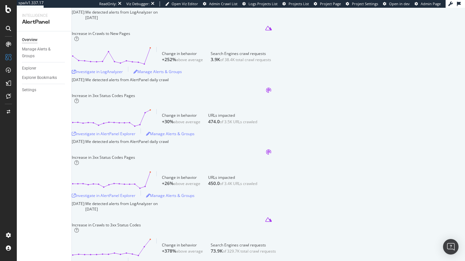
click at [173, 125] on div "+30%" at bounding box center [168, 121] width 12 height 6
click at [26, 53] on div "Manage Alerts & Groups" at bounding box center [41, 53] width 39 height 14
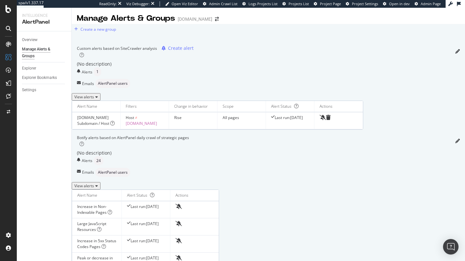
click at [98, 183] on div "View alerts" at bounding box center [86, 185] width 24 height 5
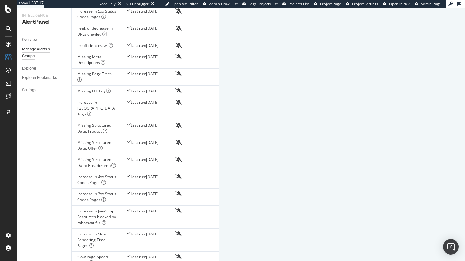
scroll to position [231, 0]
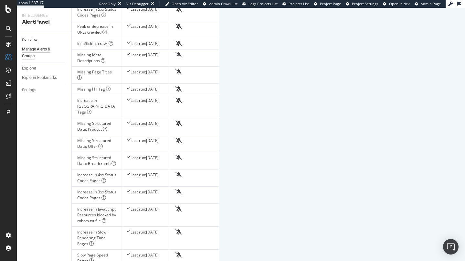
click at [26, 38] on div "Overview" at bounding box center [29, 39] width 15 height 7
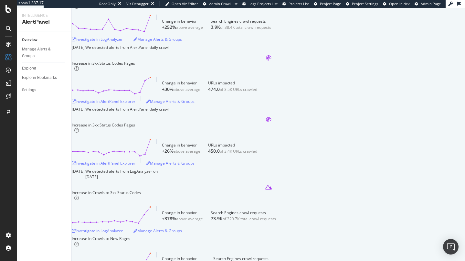
scroll to position [184, 0]
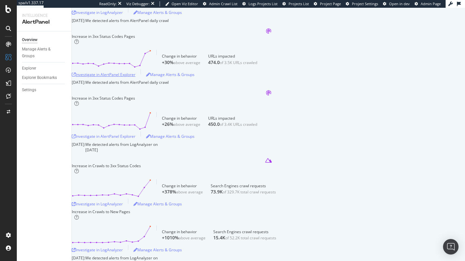
click at [135, 79] on div "Investigate in AlertPanel Explorer" at bounding box center [104, 74] width 64 height 10
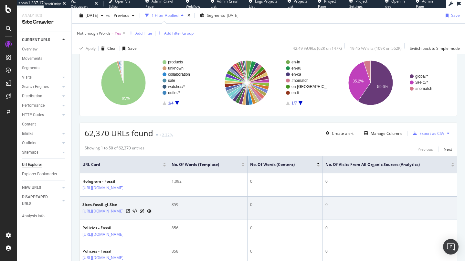
scroll to position [48, 0]
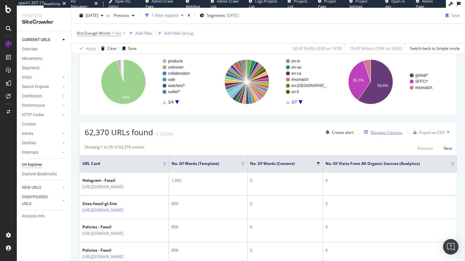
click at [376, 135] on div "Manage Columns" at bounding box center [381, 131] width 41 height 7
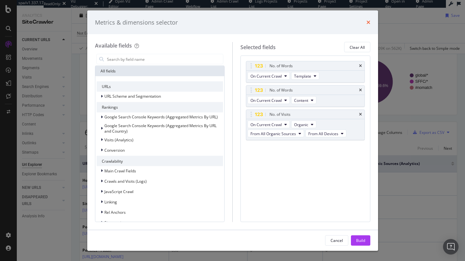
click at [367, 25] on icon "times" at bounding box center [368, 22] width 4 height 5
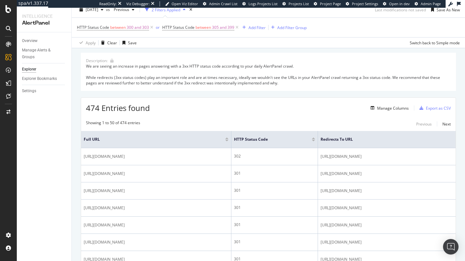
scroll to position [20, 0]
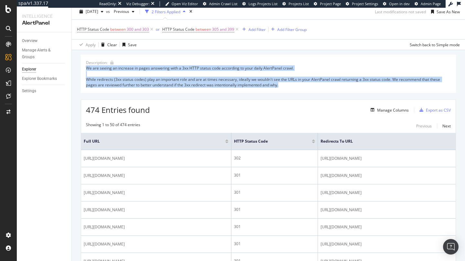
drag, startPoint x: 87, startPoint y: 70, endPoint x: 296, endPoint y: 90, distance: 209.9
click at [296, 90] on div "Description: We are seeing an increase in pages answering with a 3xx HTTP statu…" at bounding box center [268, 74] width 375 height 38
click at [37, 85] on div "AlertPanel" at bounding box center [34, 85] width 21 height 6
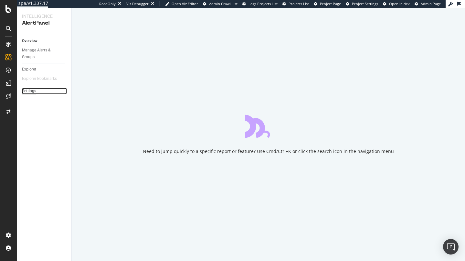
click at [35, 91] on div "Settings" at bounding box center [29, 90] width 14 height 7
select select "18"
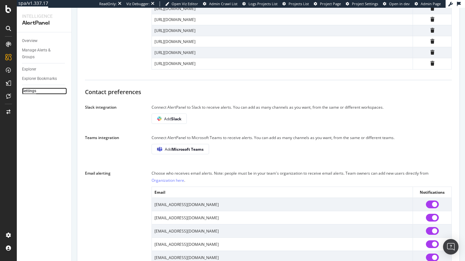
scroll to position [337, 0]
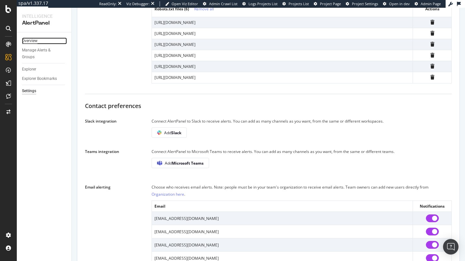
click at [30, 42] on div "Overview" at bounding box center [29, 40] width 15 height 7
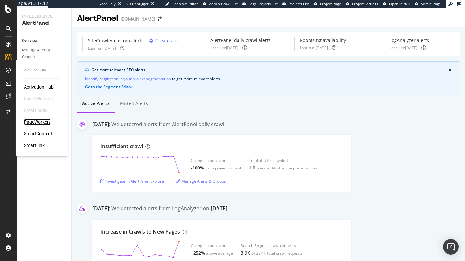
click at [44, 119] on div "PageWorkers" at bounding box center [37, 121] width 27 height 6
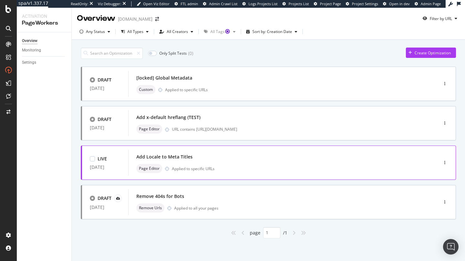
click at [202, 161] on div "Add Locale to Meta Titles Page Editor Applied to specific URLs" at bounding box center [273, 162] width 274 height 21
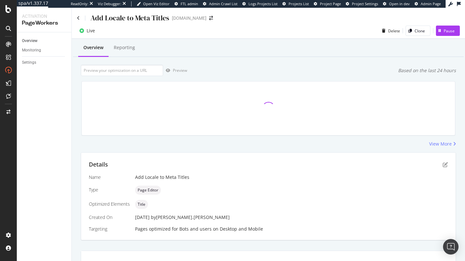
scroll to position [9, 0]
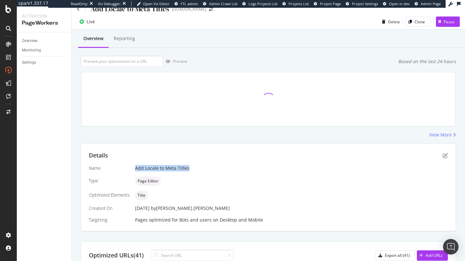
drag, startPoint x: 135, startPoint y: 169, endPoint x: 195, endPoint y: 171, distance: 59.4
click at [195, 171] on div "Add Locale to Meta Titles" at bounding box center [291, 168] width 313 height 6
click at [36, 48] on div "Monitoring" at bounding box center [31, 50] width 19 height 7
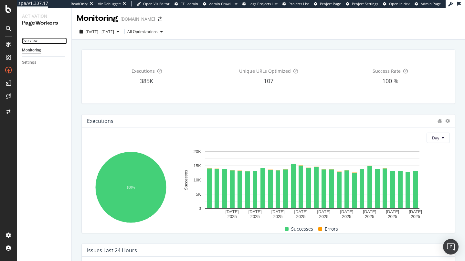
click at [34, 42] on div "Overview" at bounding box center [29, 40] width 15 height 7
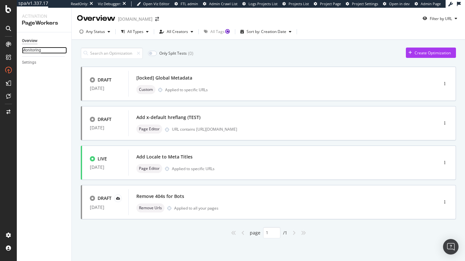
click at [33, 52] on div "Monitoring" at bounding box center [31, 50] width 19 height 7
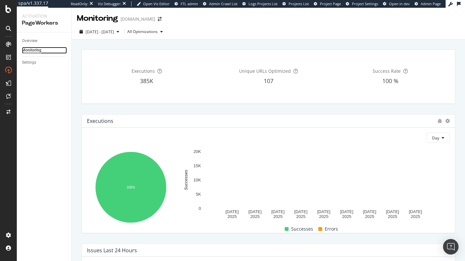
scroll to position [103, 0]
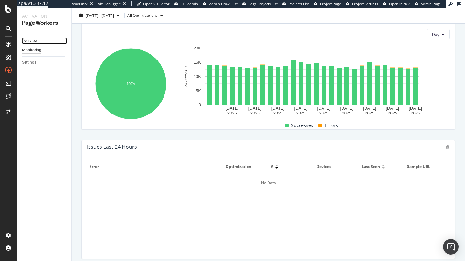
click at [36, 42] on div "Overview" at bounding box center [29, 40] width 15 height 7
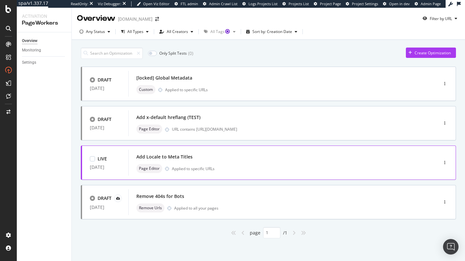
click at [186, 160] on div "Add Locale to Meta Titles" at bounding box center [273, 156] width 274 height 9
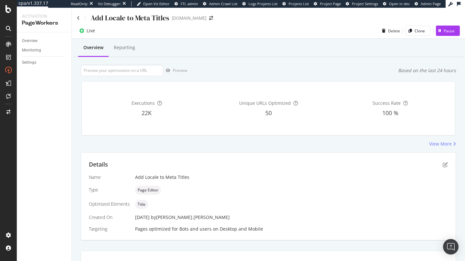
scroll to position [9, 0]
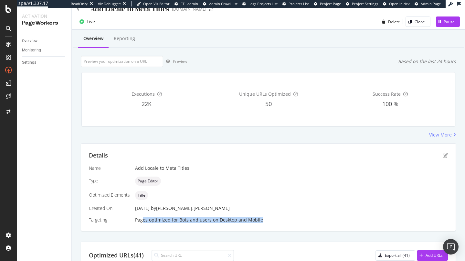
drag, startPoint x: 143, startPoint y: 220, endPoint x: 258, endPoint y: 227, distance: 115.1
click at [258, 227] on div "Details Name Add Locale to Meta Titles Type Page Editor Optimized Elements Titl…" at bounding box center [268, 186] width 374 height 87
click at [182, 221] on div "Bots and users" at bounding box center [195, 219] width 32 height 6
click at [204, 221] on div "Bots and users" at bounding box center [195, 219] width 32 height 6
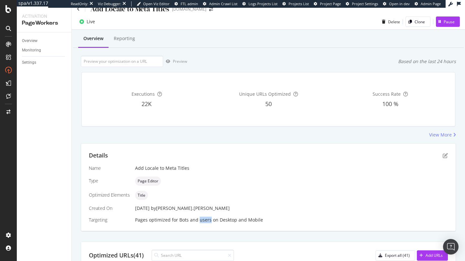
click at [204, 221] on div "Bots and users" at bounding box center [195, 219] width 32 height 6
drag, startPoint x: 166, startPoint y: 168, endPoint x: 204, endPoint y: 166, distance: 37.8
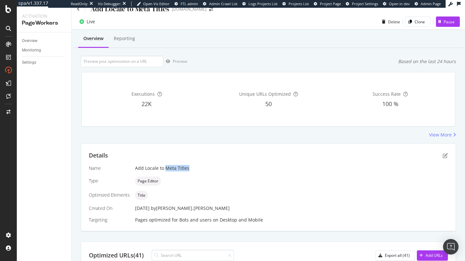
click at [204, 166] on div "Add Locale to Meta Titles" at bounding box center [291, 168] width 313 height 6
click at [12, 81] on div at bounding box center [8, 83] width 10 height 10
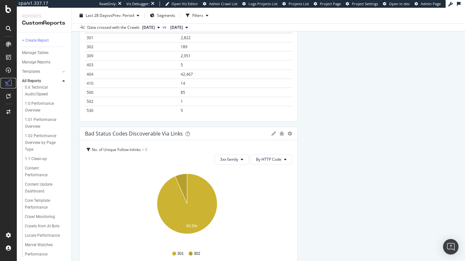
scroll to position [117, 0]
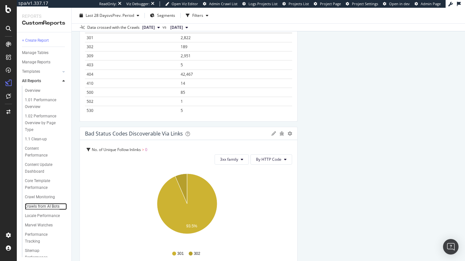
click at [47, 207] on div "Crawls from AI Bots" at bounding box center [42, 206] width 35 height 7
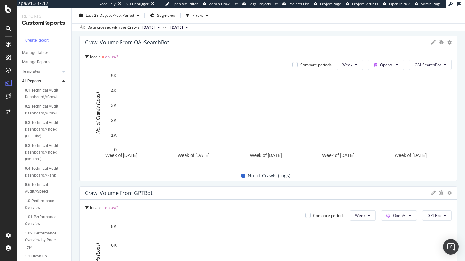
scroll to position [693, 0]
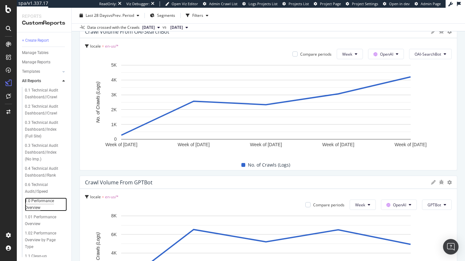
click at [43, 202] on div "1.0 Performance Overview" at bounding box center [43, 204] width 37 height 14
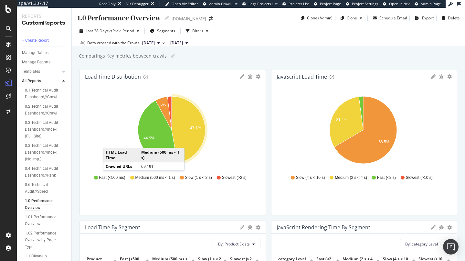
click at [188, 141] on icon "A chart." at bounding box center [188, 129] width 34 height 67
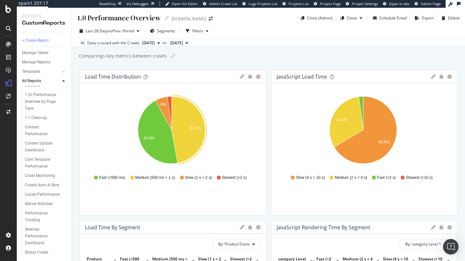
scroll to position [152, 0]
click at [11, 98] on icon at bounding box center [8, 95] width 5 height 5
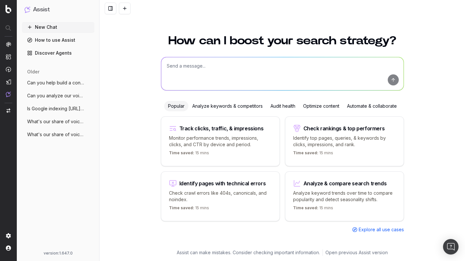
click at [67, 53] on link "Discover Agents" at bounding box center [58, 53] width 72 height 10
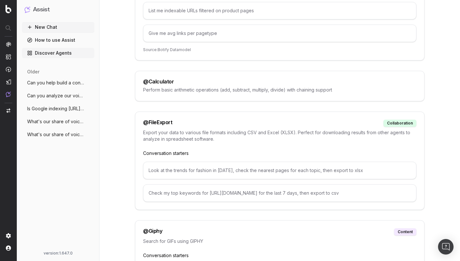
scroll to position [392, 0]
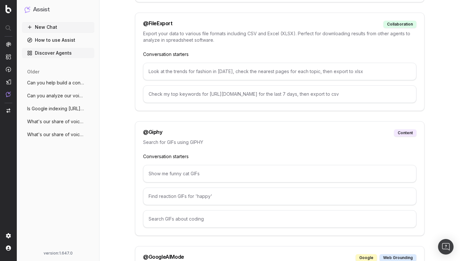
click at [60, 82] on span "Can you help build a content strategy ar" at bounding box center [55, 82] width 57 height 6
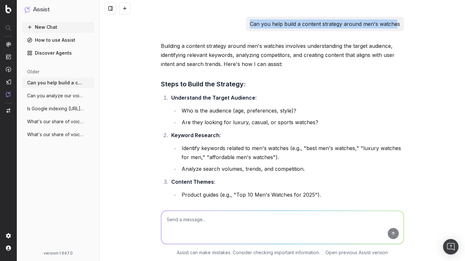
drag, startPoint x: 249, startPoint y: 23, endPoint x: 395, endPoint y: 26, distance: 145.7
click at [395, 26] on p "Can you help build a content strategy around men's watches" at bounding box center [325, 23] width 150 height 9
click at [364, 23] on p "Can you help build a content strategy around men's watches" at bounding box center [325, 23] width 150 height 9
drag, startPoint x: 361, startPoint y: 23, endPoint x: 397, endPoint y: 25, distance: 36.6
click at [397, 25] on div "Can you help build a content strategy around men's watches" at bounding box center [325, 24] width 158 height 14
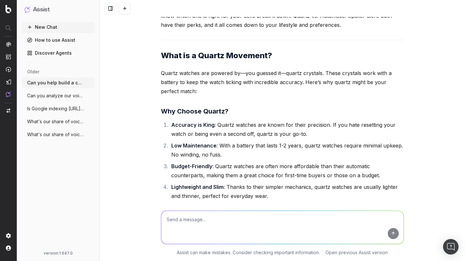
scroll to position [2553, 0]
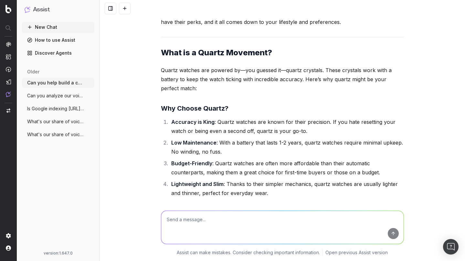
click at [49, 109] on span "Is Google indexing [URL][DOMAIN_NAME]" at bounding box center [55, 108] width 57 height 6
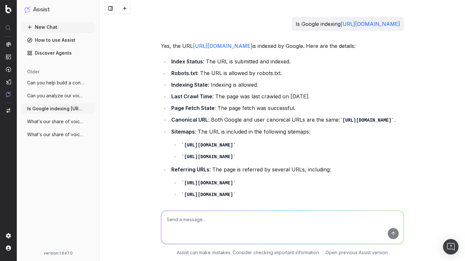
click at [66, 40] on link "How to use Assist" at bounding box center [58, 40] width 72 height 10
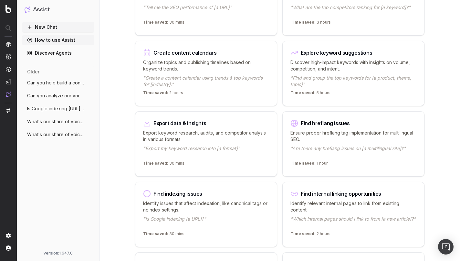
scroll to position [280, 0]
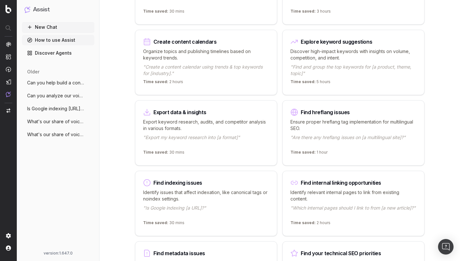
click at [355, 121] on p "Ensure proper hreflang tag implementation for multilingual SEO." at bounding box center [353, 124] width 126 height 13
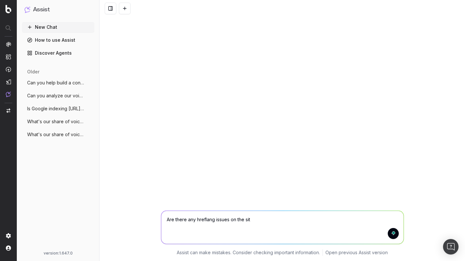
type textarea "Are there any hreflang issues on the site"
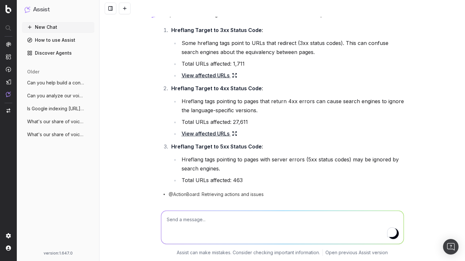
scroll to position [43, 0]
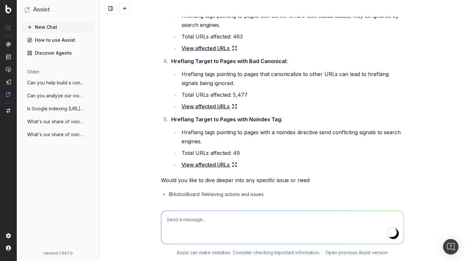
scroll to position [197, 0]
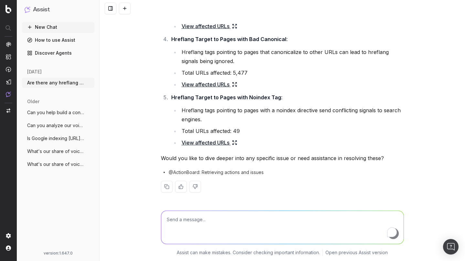
click at [215, 84] on link "View affected URLs" at bounding box center [209, 84] width 56 height 9
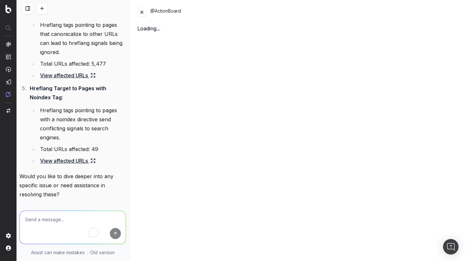
scroll to position [260, 0]
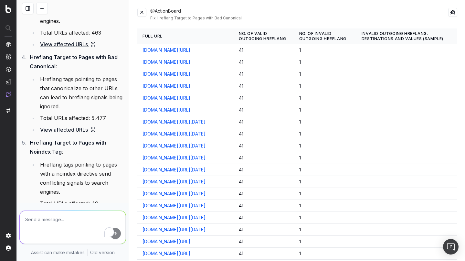
click at [143, 15] on button at bounding box center [141, 12] width 9 height 9
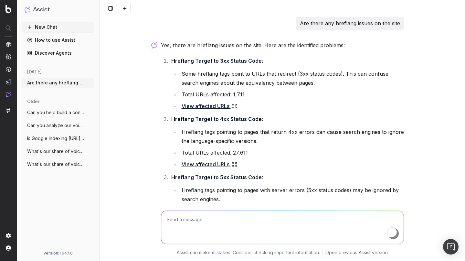
scroll to position [0, 0]
click at [452, 247] on img "Open Intercom Messenger" at bounding box center [450, 246] width 8 height 8
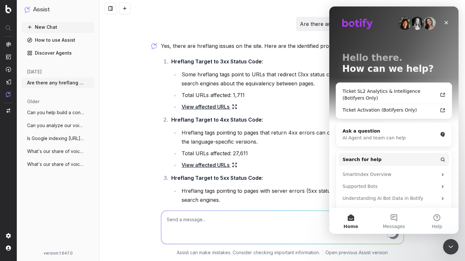
click at [452, 247] on icon "Close Intercom Messenger" at bounding box center [451, 246] width 8 height 8
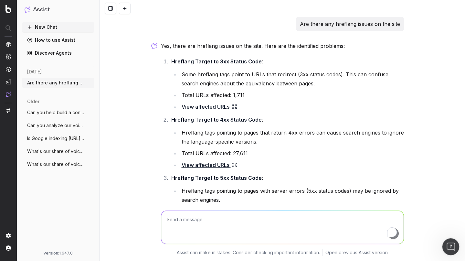
click at [451, 246] on icon "Open Intercom Messenger" at bounding box center [449, 245] width 11 height 11
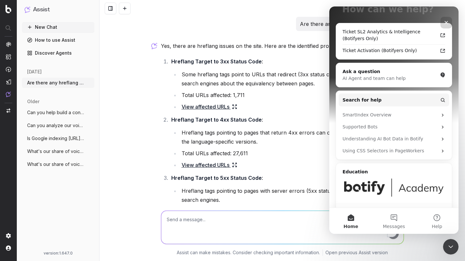
scroll to position [75, 0]
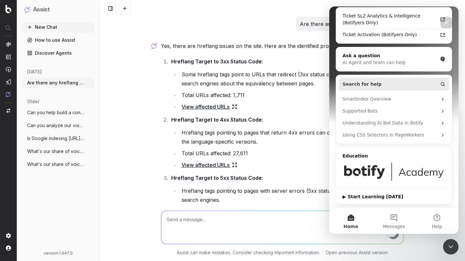
click at [392, 84] on button "Search for help" at bounding box center [393, 83] width 110 height 13
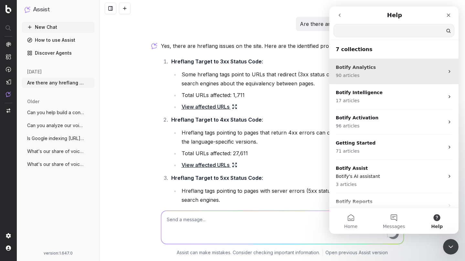
click at [400, 74] on p "90 articles" at bounding box center [389, 75] width 108 height 7
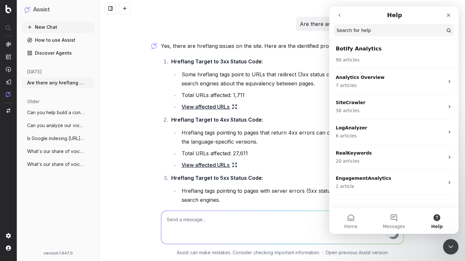
click at [350, 30] on input "Search for help" at bounding box center [393, 30] width 121 height 13
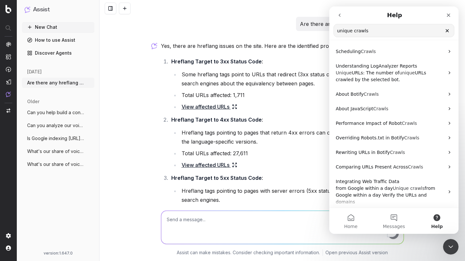
type input "unique crawls"
click at [447, 31] on icon "Clear" at bounding box center [447, 30] width 3 height 3
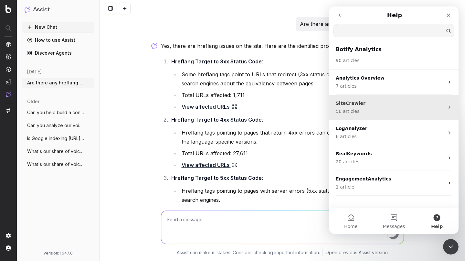
click at [363, 108] on p "56 articles" at bounding box center [389, 111] width 108 height 7
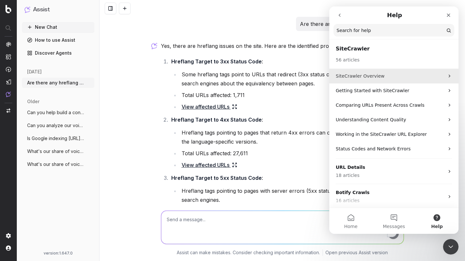
click at [369, 73] on p "SiteCrawler Overview" at bounding box center [389, 76] width 108 height 7
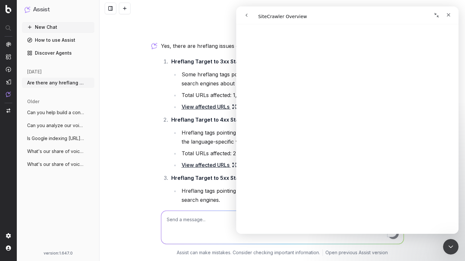
scroll to position [142, 0]
click at [251, 14] on button "go back" at bounding box center [246, 15] width 12 height 12
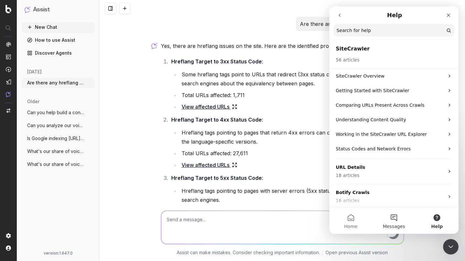
click at [402, 224] on span "Messages" at bounding box center [394, 226] width 22 height 5
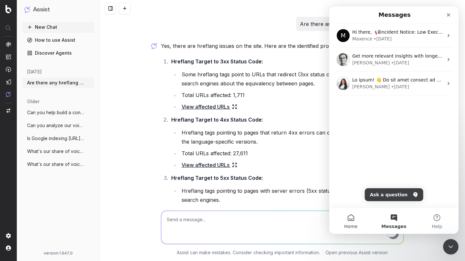
click at [353, 223] on button "Home" at bounding box center [350, 221] width 43 height 26
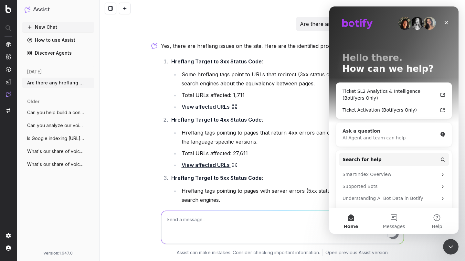
click at [389, 133] on div "Ask a question" at bounding box center [389, 131] width 95 height 7
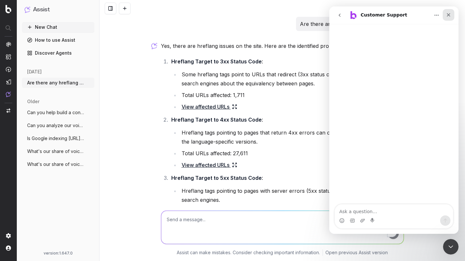
click at [452, 13] on div "Close" at bounding box center [448, 15] width 12 height 12
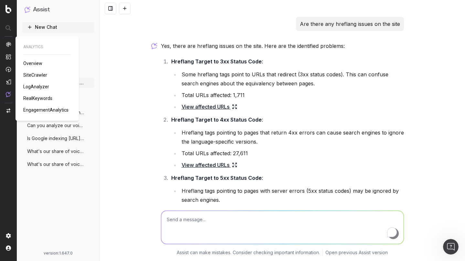
click at [36, 76] on span "SiteCrawler" at bounding box center [35, 74] width 24 height 5
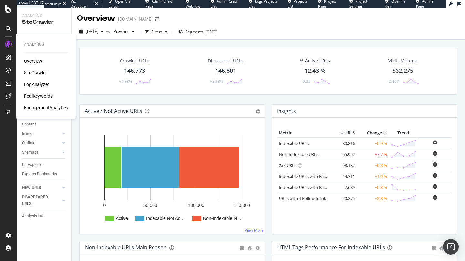
click at [36, 96] on div "RealKeywords" at bounding box center [38, 96] width 29 height 6
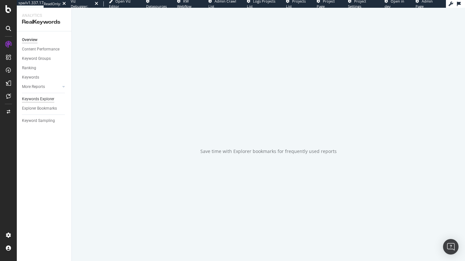
click at [35, 100] on div "Keywords Explorer" at bounding box center [38, 99] width 32 height 7
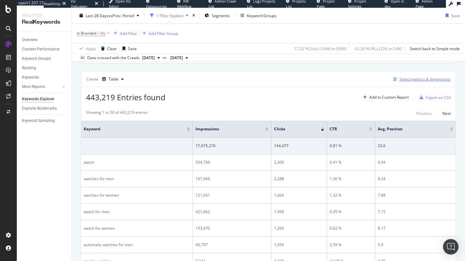
scroll to position [167, 0]
click at [401, 80] on div "Select metrics & dimensions" at bounding box center [424, 79] width 51 height 5
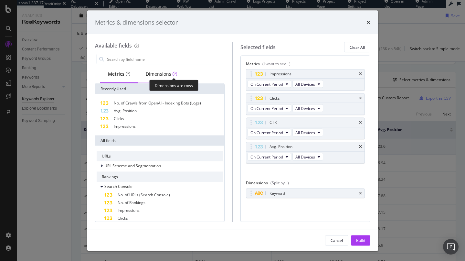
click at [165, 77] on div "Dimensions" at bounding box center [161, 75] width 47 height 18
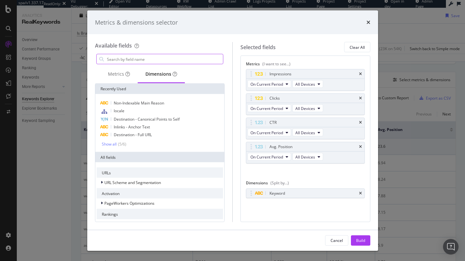
click at [129, 60] on input "modal" at bounding box center [164, 59] width 117 height 10
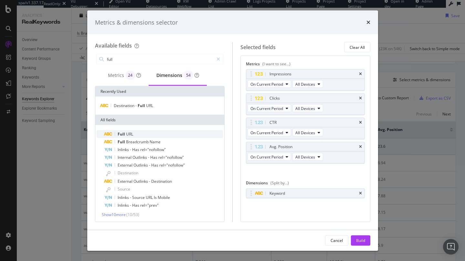
click at [137, 130] on div "Full URL" at bounding box center [163, 134] width 119 height 8
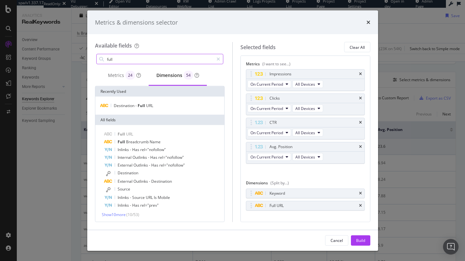
click at [122, 60] on input "full" at bounding box center [160, 59] width 108 height 10
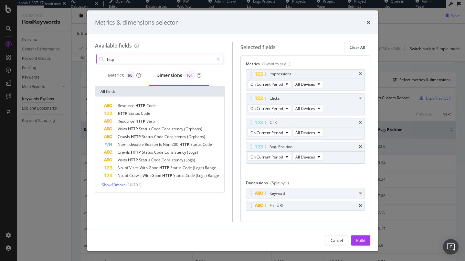
click at [167, 56] on input "http" at bounding box center [160, 59] width 108 height 10
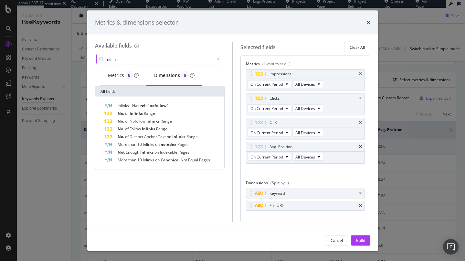
type input "no inl"
click at [111, 72] on div "Metrics 8" at bounding box center [123, 75] width 31 height 9
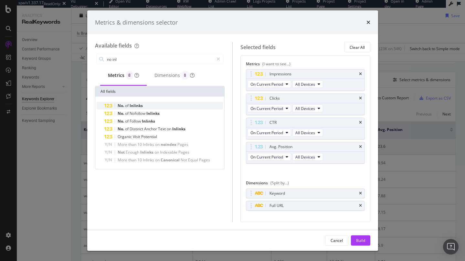
click at [137, 104] on span "Inlinks" at bounding box center [135, 105] width 13 height 5
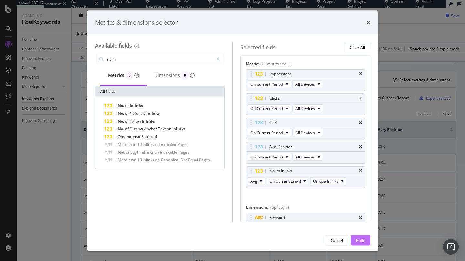
click at [360, 238] on div "Build" at bounding box center [360, 239] width 9 height 5
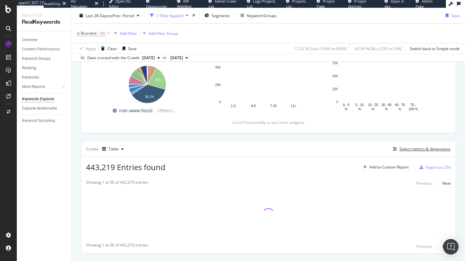
scroll to position [102, 0]
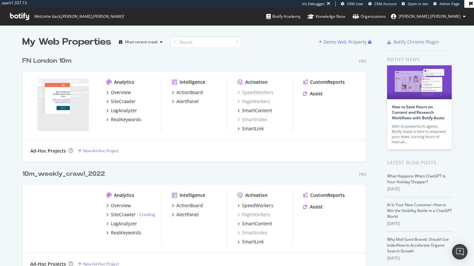
scroll to position [261, 464]
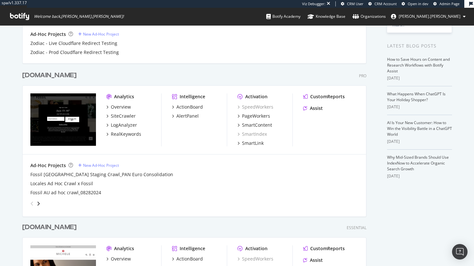
scroll to position [120, 0]
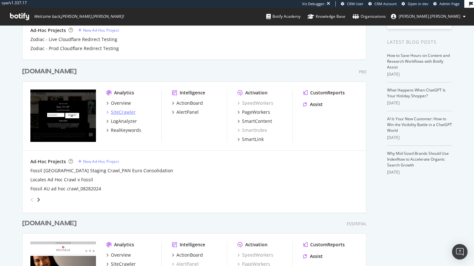
click at [122, 112] on div "SiteCrawler" at bounding box center [123, 112] width 25 height 6
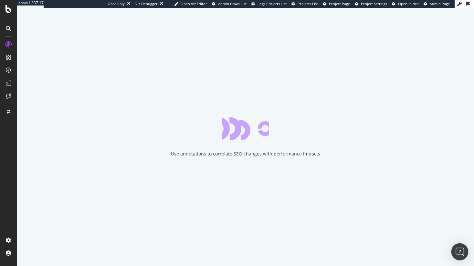
click at [458, 248] on img "Open Intercom Messenger" at bounding box center [459, 251] width 8 height 8
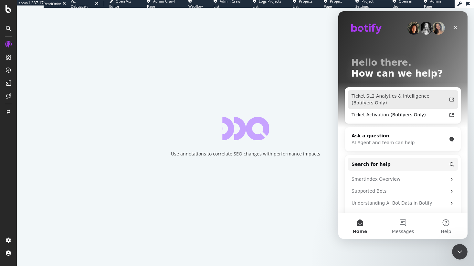
click at [376, 94] on div "Ticket SL2 Analytics & Intelligence (Botifyers Only)" at bounding box center [398, 100] width 95 height 14
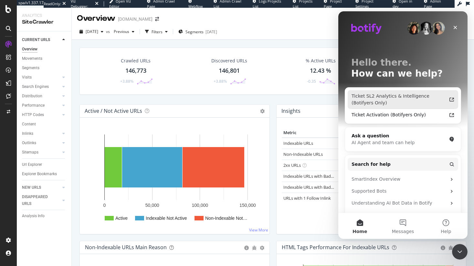
click at [390, 104] on div "Ticket SL2 Analytics & Intelligence (Botifyers Only)" at bounding box center [398, 100] width 95 height 14
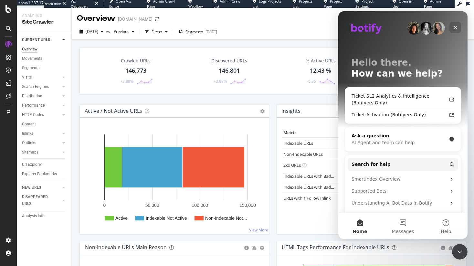
click at [458, 25] on div "Close" at bounding box center [455, 28] width 12 height 12
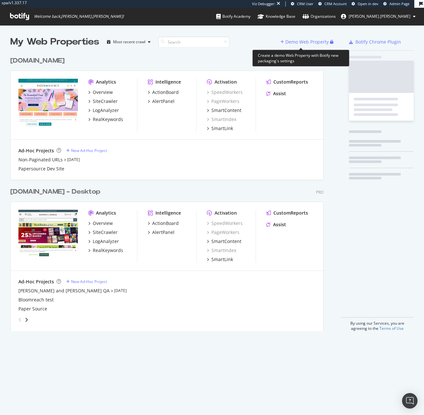
scroll to position [278, 313]
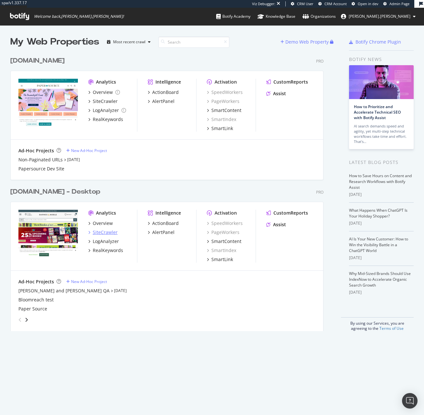
click at [106, 230] on div "SiteCrawler" at bounding box center [105, 232] width 25 height 6
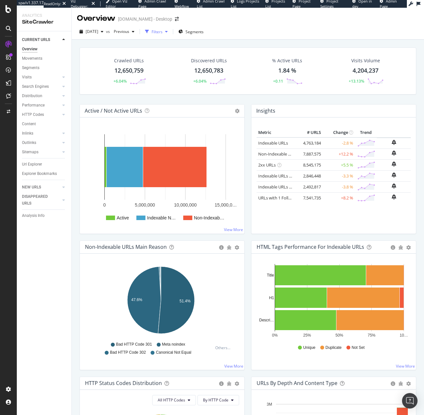
click at [162, 33] on div "Filters" at bounding box center [156, 31] width 11 height 5
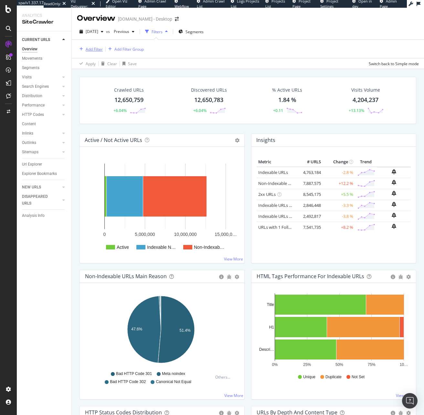
click at [100, 49] on div "Add Filter" at bounding box center [94, 48] width 17 height 5
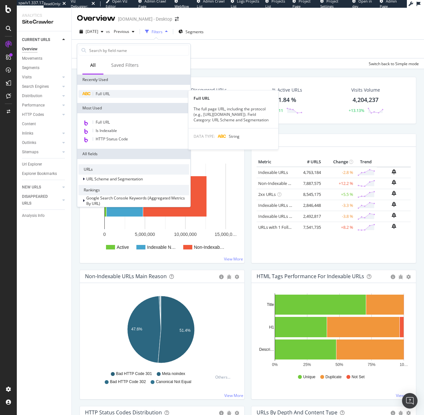
click at [113, 97] on div "Full URL" at bounding box center [133, 94] width 110 height 8
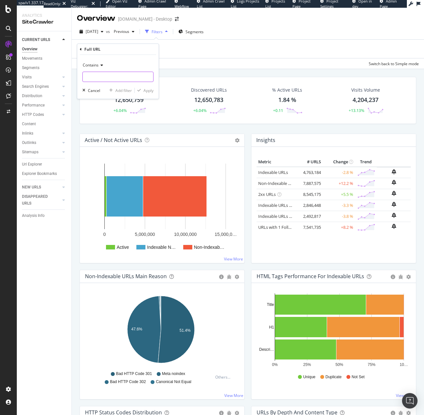
click at [109, 76] on input "text" at bounding box center [118, 77] width 70 height 10
type input "/h/"
click at [146, 91] on div "Apply" at bounding box center [148, 90] width 10 height 5
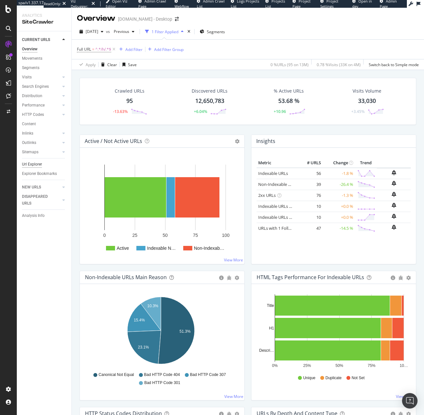
click at [39, 165] on div "Url Explorer" at bounding box center [32, 164] width 20 height 7
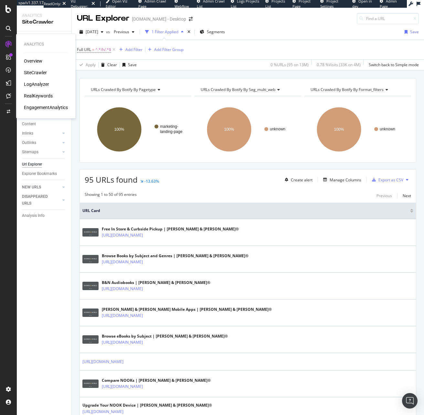
click at [35, 84] on div "LogAnalyzer" at bounding box center [36, 84] width 25 height 6
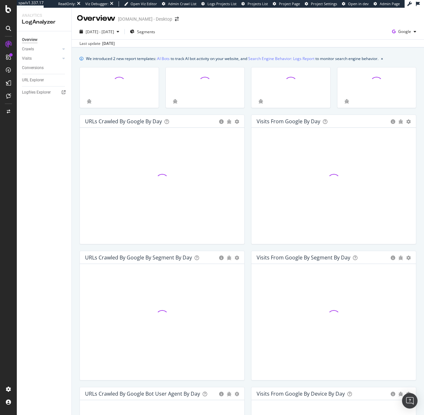
click at [39, 76] on div "URL Explorer" at bounding box center [46, 80] width 49 height 9
click at [39, 79] on div "URL Explorer" at bounding box center [33, 80] width 22 height 7
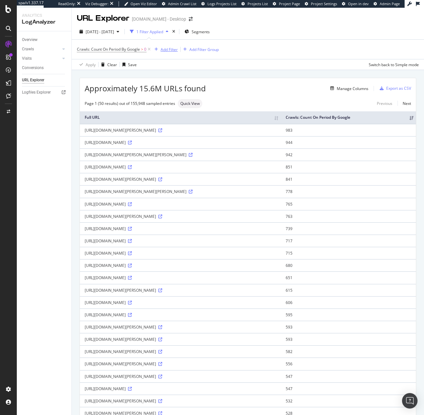
click at [170, 47] on div "Add Filter" at bounding box center [168, 49] width 17 height 5
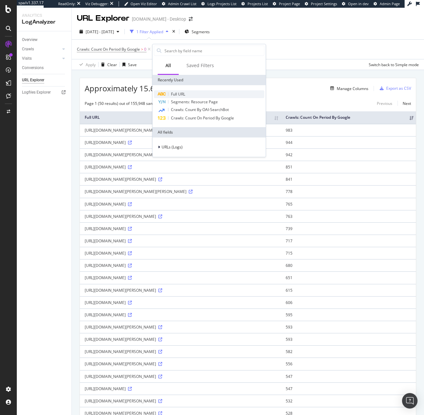
click at [185, 92] on span "Full URL" at bounding box center [178, 93] width 14 height 5
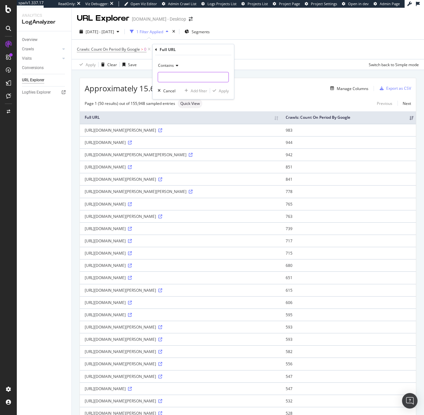
click at [180, 73] on input "text" at bounding box center [193, 77] width 70 height 10
type input "/h/"
click at [226, 86] on div "Contains /h/ Cancel Add filter Apply" at bounding box center [192, 77] width 81 height 44
click at [224, 90] on div "Apply" at bounding box center [224, 90] width 10 height 5
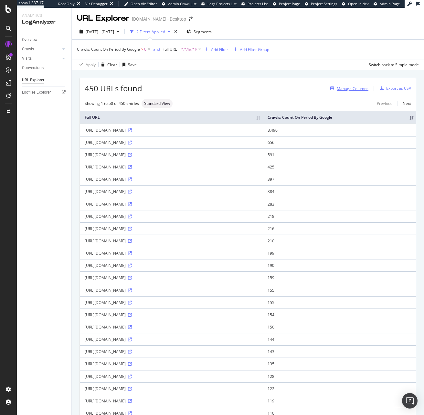
click at [356, 91] on div "Manage Columns" at bounding box center [352, 88] width 32 height 5
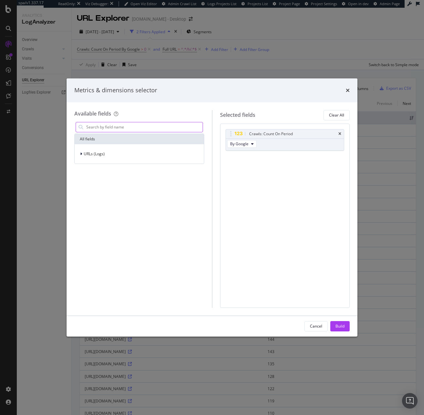
click at [113, 122] on input "modal" at bounding box center [144, 127] width 117 height 10
click at [322, 183] on div "Crawls: Count On Period By Google You can use this field as a To pick up a drag…" at bounding box center [285, 216] width 130 height 184
click at [348, 91] on icon "times" at bounding box center [347, 90] width 4 height 5
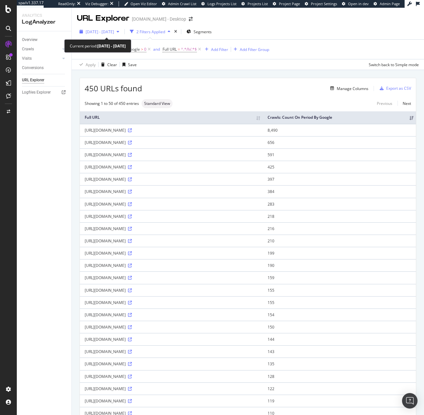
click at [102, 36] on div "2025 Aug. 9th - Sep. 7th" at bounding box center [99, 32] width 45 height 10
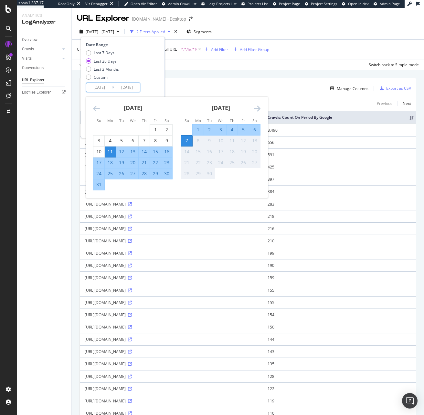
click at [108, 88] on input "2025/08/11" at bounding box center [99, 87] width 26 height 9
click at [103, 109] on div "August 2025" at bounding box center [132, 110] width 79 height 27
click at [101, 109] on div "August 2025" at bounding box center [132, 110] width 79 height 27
click at [98, 109] on icon "Move backward to switch to the previous month." at bounding box center [96, 109] width 7 height 8
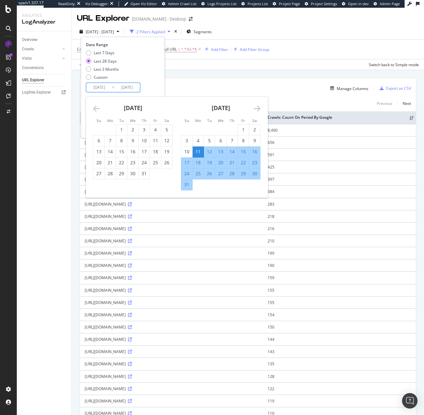
click at [98, 109] on icon "Move backward to switch to the previous month." at bounding box center [96, 109] width 7 height 8
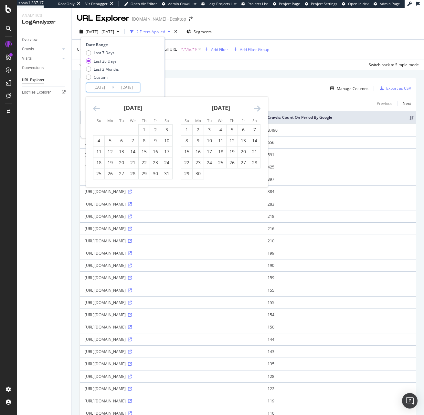
click at [98, 109] on icon "Move backward to switch to the previous month." at bounding box center [96, 109] width 7 height 8
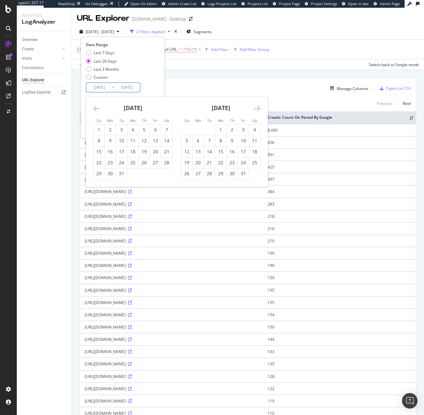
click at [98, 109] on icon "Move backward to switch to the previous month." at bounding box center [96, 109] width 7 height 8
click at [158, 129] on div "1" at bounding box center [155, 130] width 11 height 6
type input "2024/11/01"
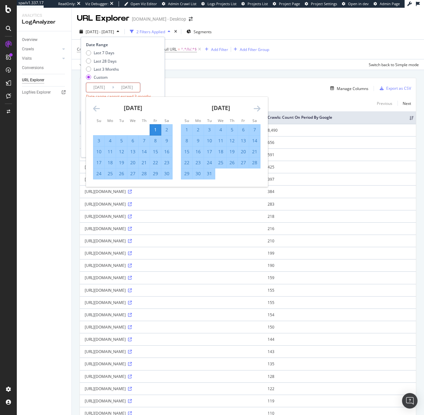
drag, startPoint x: 249, startPoint y: 109, endPoint x: 252, endPoint y: 108, distance: 4.0
click at [249, 109] on div "December 2024" at bounding box center [220, 110] width 79 height 27
click at [257, 107] on icon "Move forward to switch to the next month." at bounding box center [256, 109] width 7 height 8
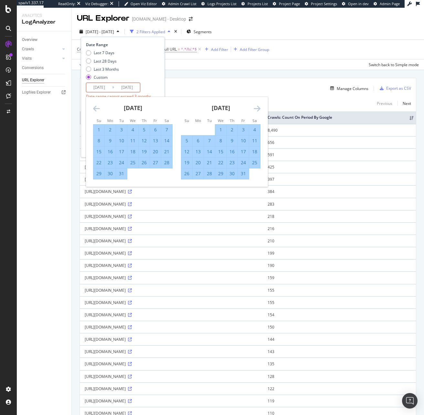
click at [244, 177] on div "31" at bounding box center [243, 173] width 11 height 6
type input "2025/01/31"
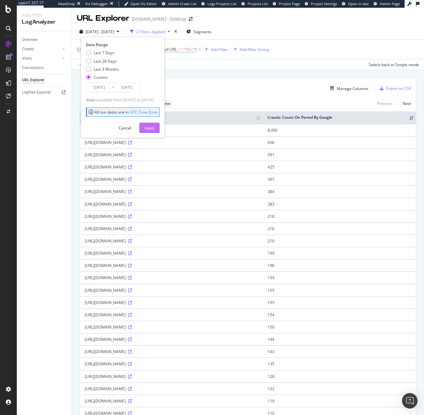
click at [154, 130] on div "Apply" at bounding box center [149, 127] width 10 height 5
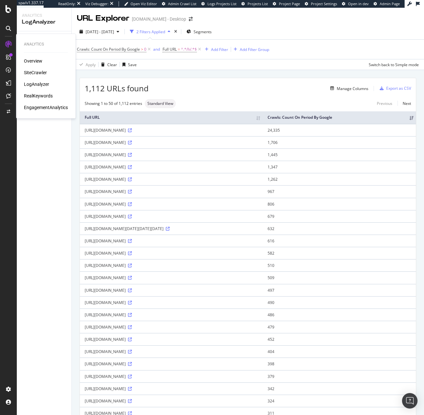
click at [34, 96] on div "RealKeywords" at bounding box center [38, 96] width 29 height 6
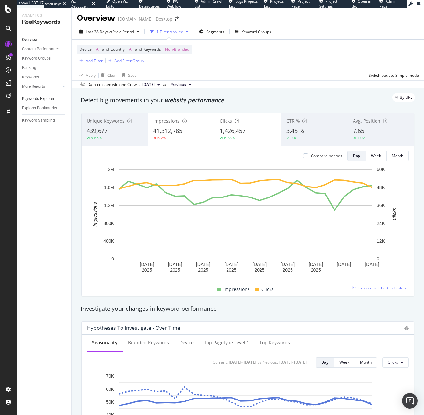
click at [49, 96] on div "Keywords Explorer" at bounding box center [38, 99] width 32 height 7
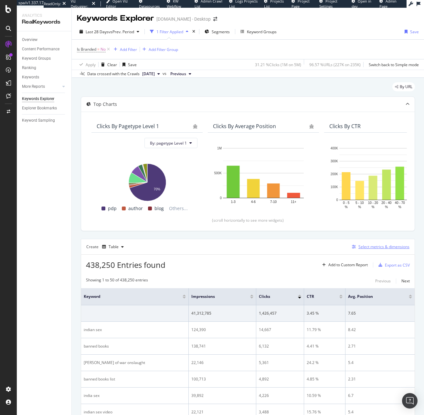
click at [361, 250] on div "Select metrics & dimensions" at bounding box center [379, 246] width 60 height 7
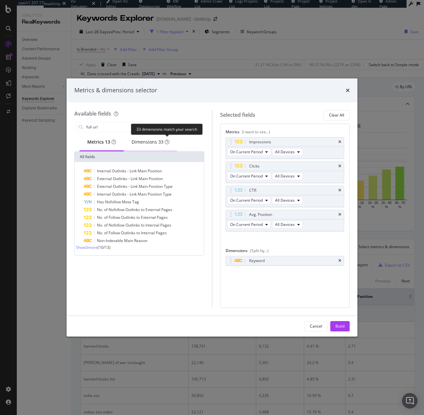
type input "full url"
click at [169, 144] on icon "modal" at bounding box center [167, 142] width 5 height 5
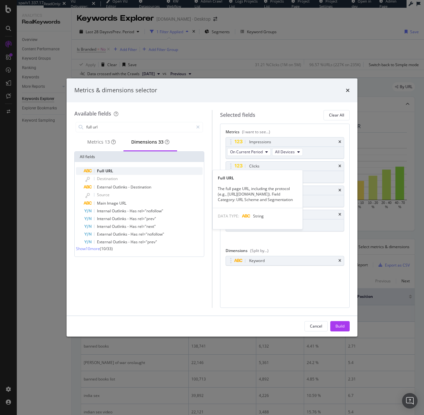
click at [130, 170] on div "Full URL" at bounding box center [143, 171] width 119 height 8
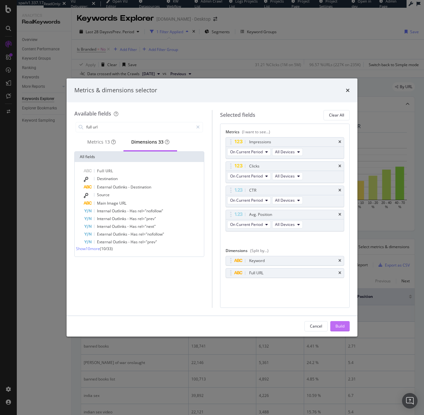
click at [344, 325] on button "Build" at bounding box center [339, 326] width 19 height 10
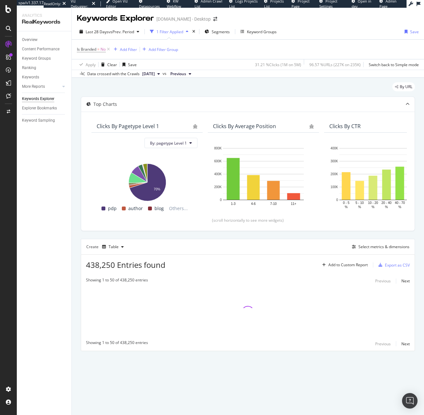
click at [131, 54] on div "Is Branded = No Add Filter Add Filter Group" at bounding box center [127, 49] width 101 height 9
click at [123, 52] on div "Add Filter" at bounding box center [128, 49] width 17 height 5
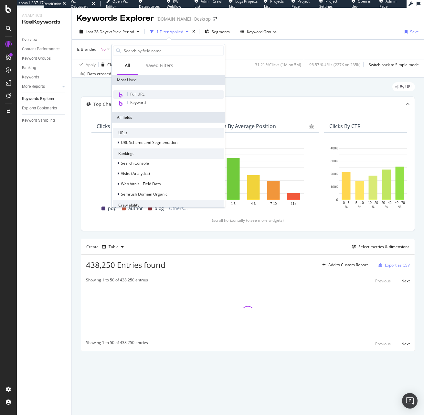
click at [149, 91] on div "Full URL" at bounding box center [168, 94] width 110 height 8
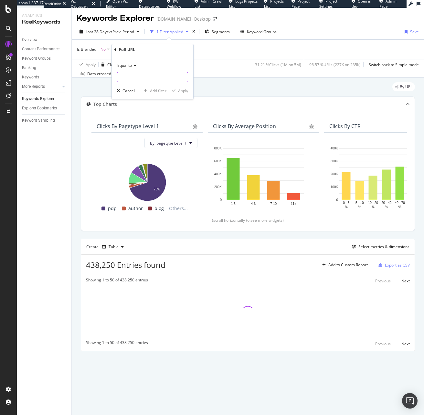
click at [131, 73] on input "text" at bounding box center [152, 77] width 70 height 10
click at [131, 64] on span "Equal to" at bounding box center [124, 65] width 15 height 5
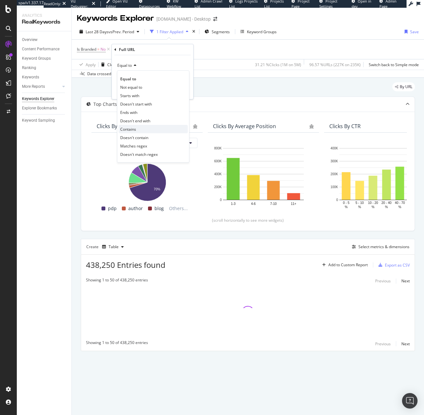
click at [147, 126] on div "Contains" at bounding box center [152, 129] width 69 height 8
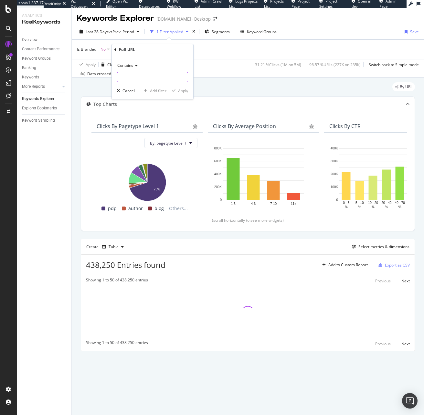
click at [134, 80] on input "text" at bounding box center [152, 77] width 70 height 10
type input "/h/"
click at [185, 92] on div "Apply" at bounding box center [183, 90] width 10 height 5
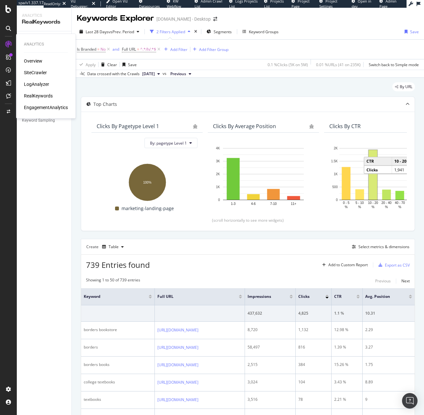
click at [38, 74] on div "SiteCrawler" at bounding box center [35, 72] width 23 height 6
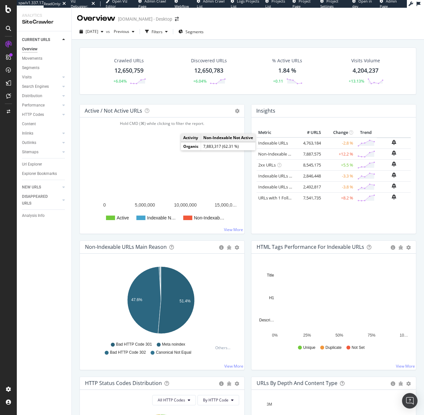
scroll to position [5, 0]
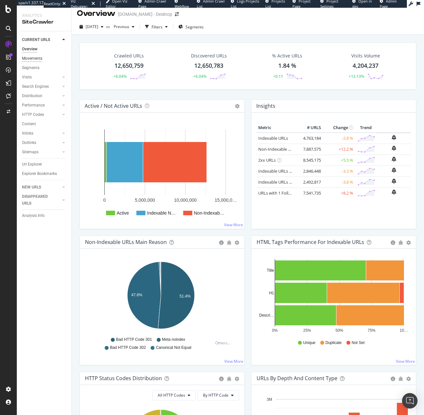
click at [34, 58] on div "Movements" at bounding box center [32, 58] width 20 height 7
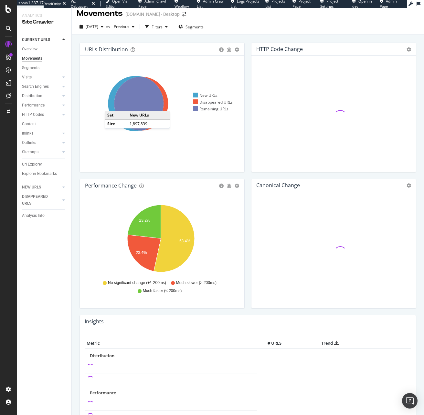
click at [111, 104] on icon at bounding box center [136, 104] width 56 height 56
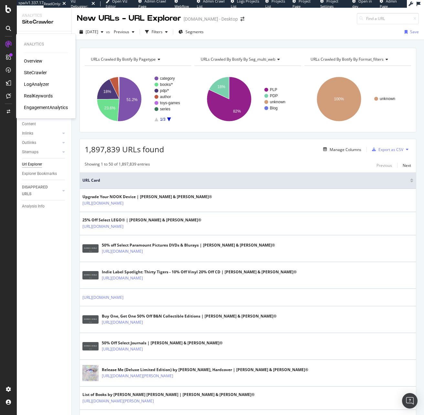
click at [43, 96] on div "RealKeywords" at bounding box center [38, 96] width 29 height 6
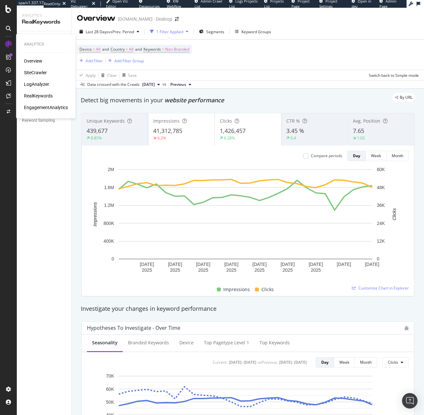
click at [35, 69] on div "SiteCrawler" at bounding box center [35, 72] width 23 height 6
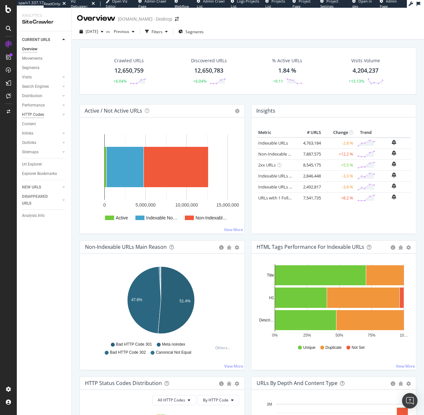
click at [36, 117] on div "HTTP Codes" at bounding box center [33, 114] width 22 height 7
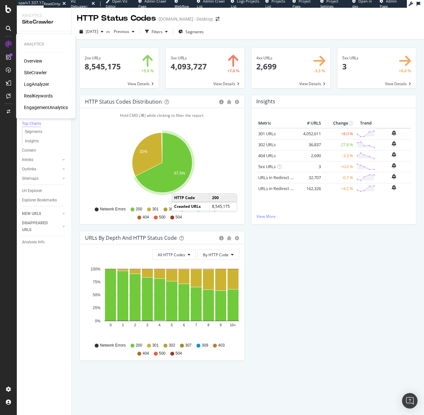
click at [37, 84] on div "LogAnalyzer" at bounding box center [36, 84] width 25 height 6
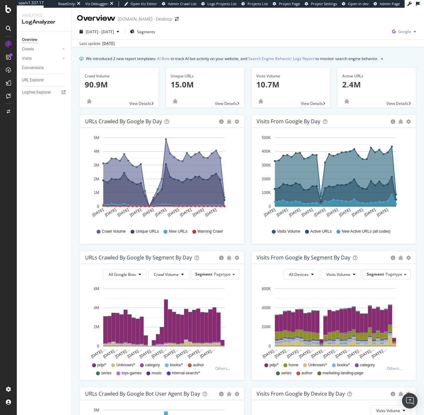
click at [403, 32] on span "Google" at bounding box center [404, 31] width 13 height 5
click at [362, 36] on span "OpenAI" at bounding box center [367, 38] width 24 height 6
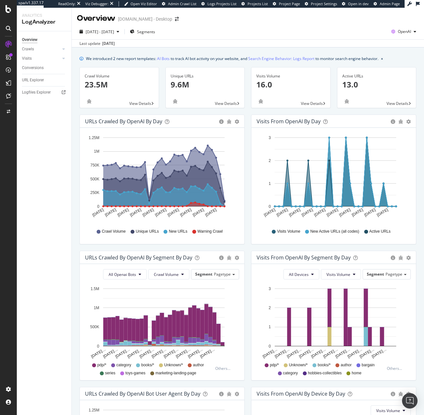
scroll to position [131, 0]
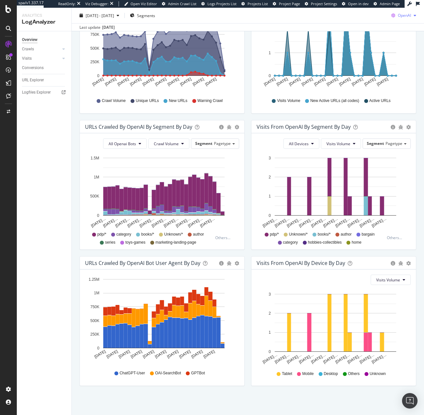
click at [392, 15] on icon "button" at bounding box center [392, 15] width 9 height 9
click at [395, 67] on span "Other AI Bots" at bounding box center [404, 64] width 24 height 6
